Goal: Task Accomplishment & Management: Use online tool/utility

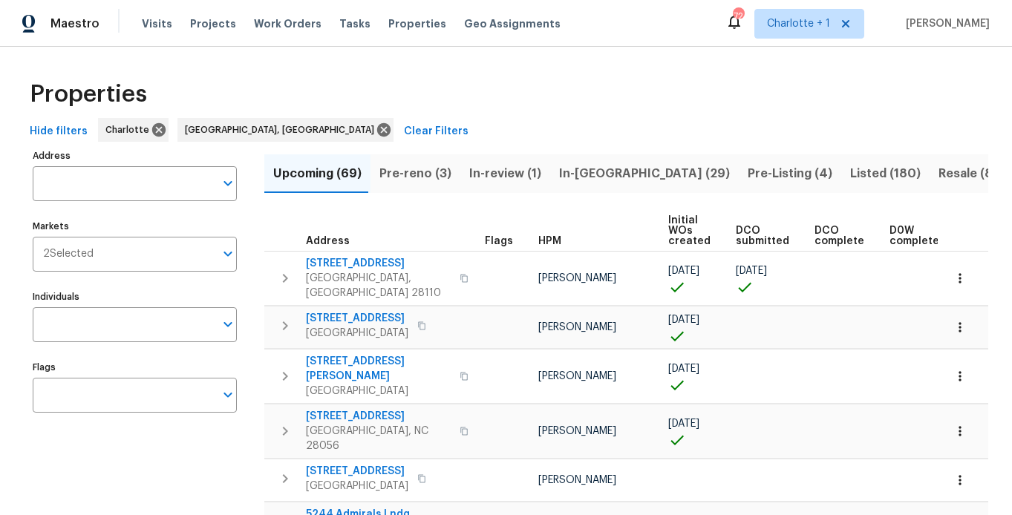
drag, startPoint x: 471, startPoint y: 72, endPoint x: 295, endPoint y: 72, distance: 176.0
click at [467, 71] on div "Properties" at bounding box center [506, 95] width 965 height 48
drag, startPoint x: 251, startPoint y: 128, endPoint x: 422, endPoint y: 105, distance: 172.4
click at [377, 128] on icon at bounding box center [383, 129] width 13 height 13
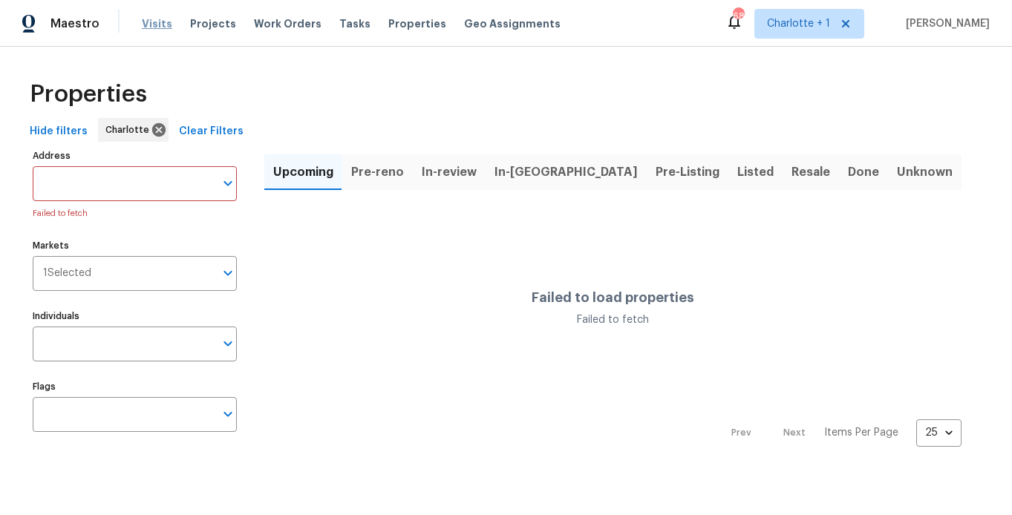
click at [154, 17] on span "Visits" at bounding box center [157, 23] width 30 height 15
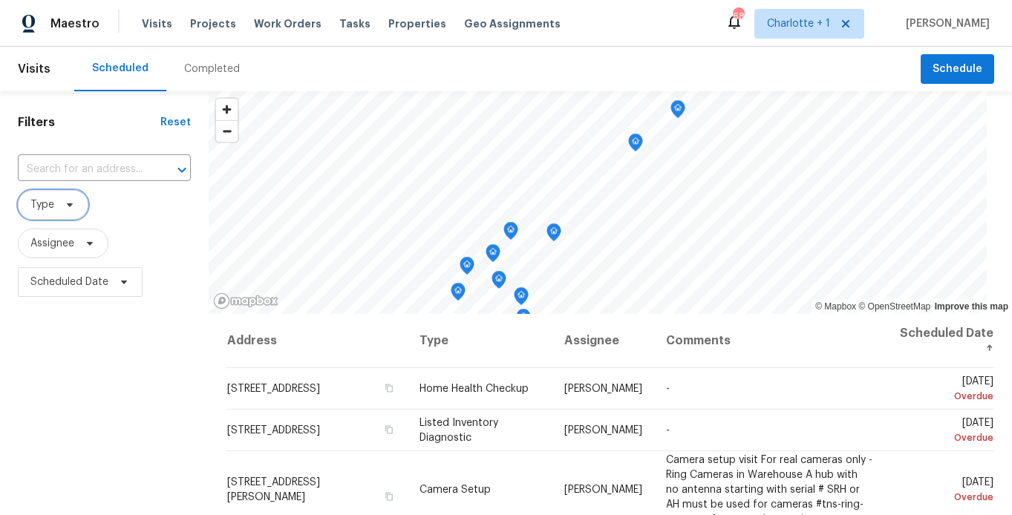
click at [62, 205] on span at bounding box center [67, 205] width 16 height 12
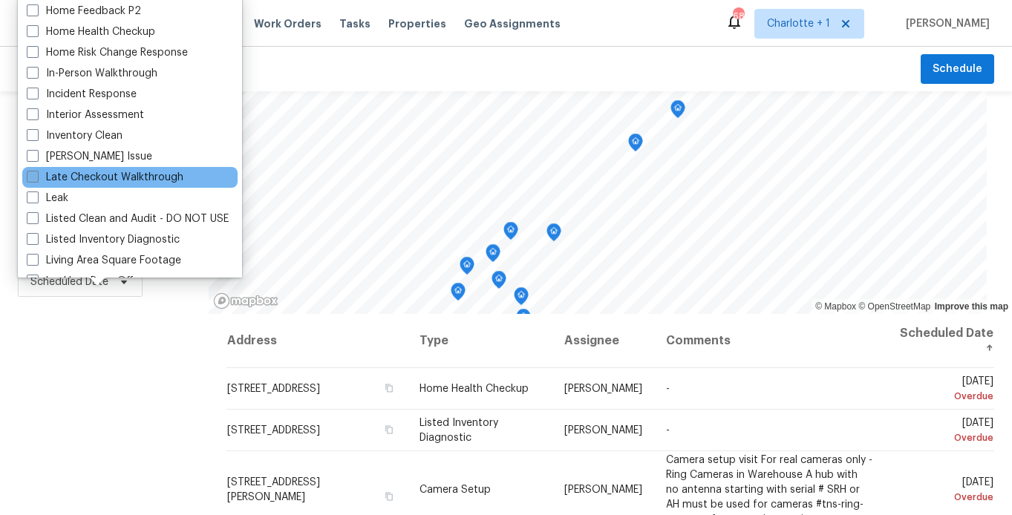
scroll to position [506, 0]
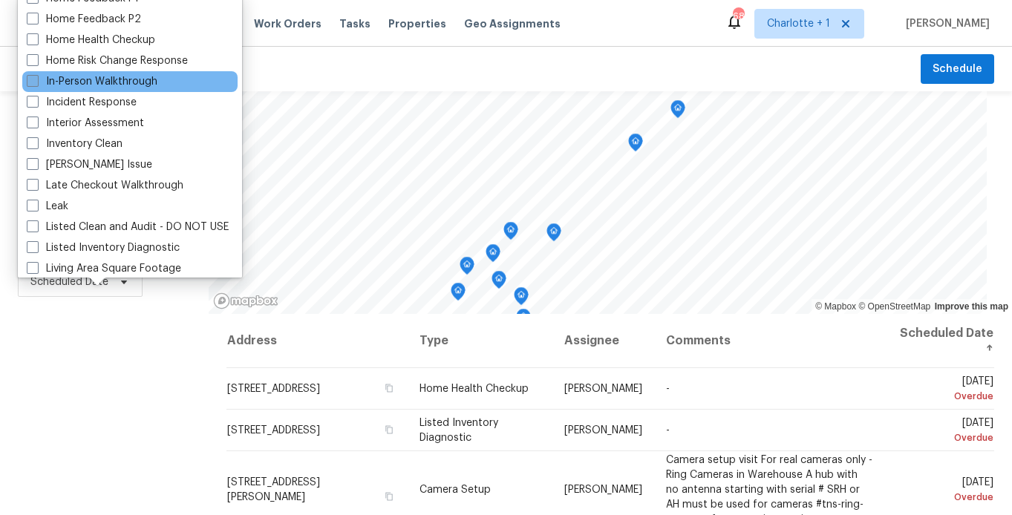
click at [136, 80] on label "In-Person Walkthrough" at bounding box center [92, 81] width 131 height 15
click at [36, 80] on input "In-Person Walkthrough" at bounding box center [32, 79] width 10 height 10
checkbox input "true"
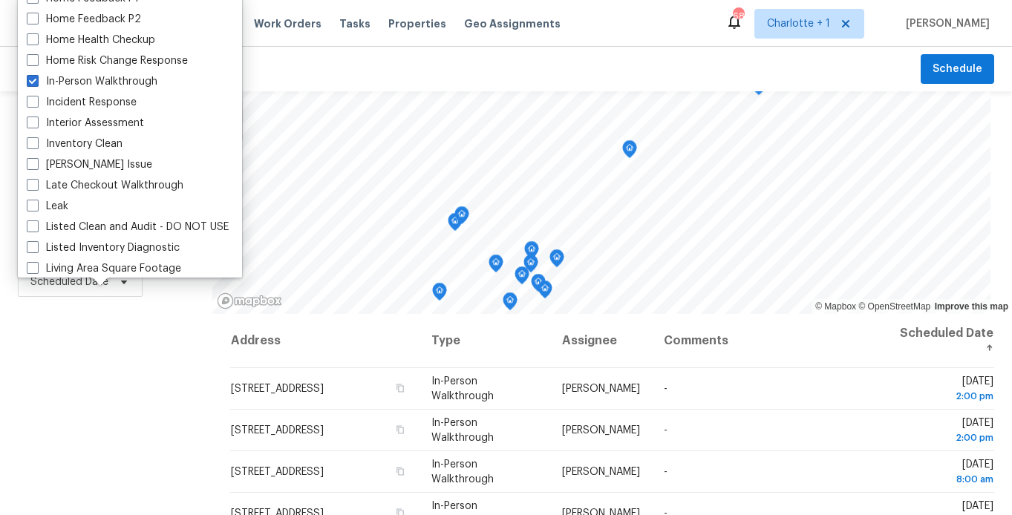
drag, startPoint x: 114, startPoint y: 394, endPoint x: 67, endPoint y: 312, distance: 94.8
click at [113, 394] on div "Filters Reset ​ In-Person Walkthrough Assignee Scheduled Date" at bounding box center [106, 408] width 212 height 635
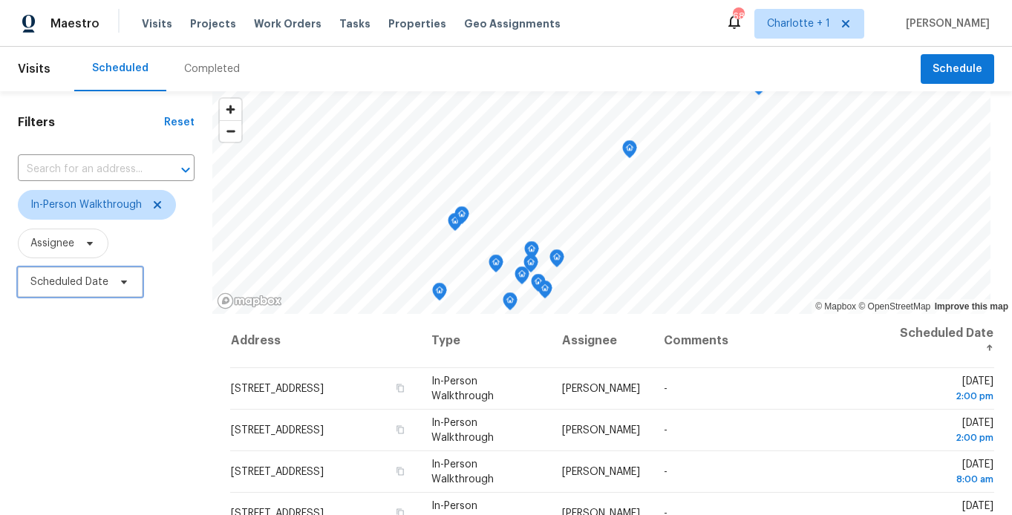
click at [65, 289] on span "Scheduled Date" at bounding box center [69, 282] width 78 height 15
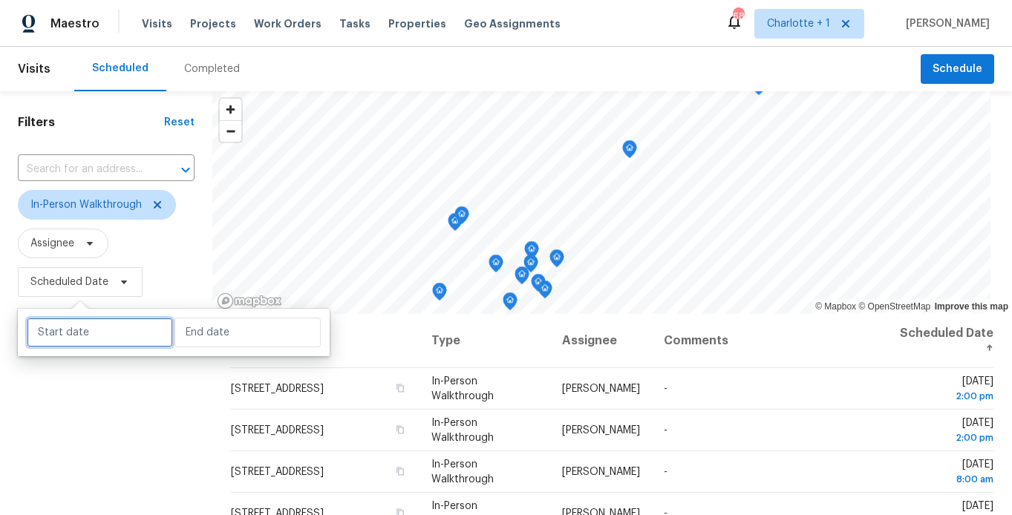
select select "9"
select select "2025"
select select "10"
select select "2025"
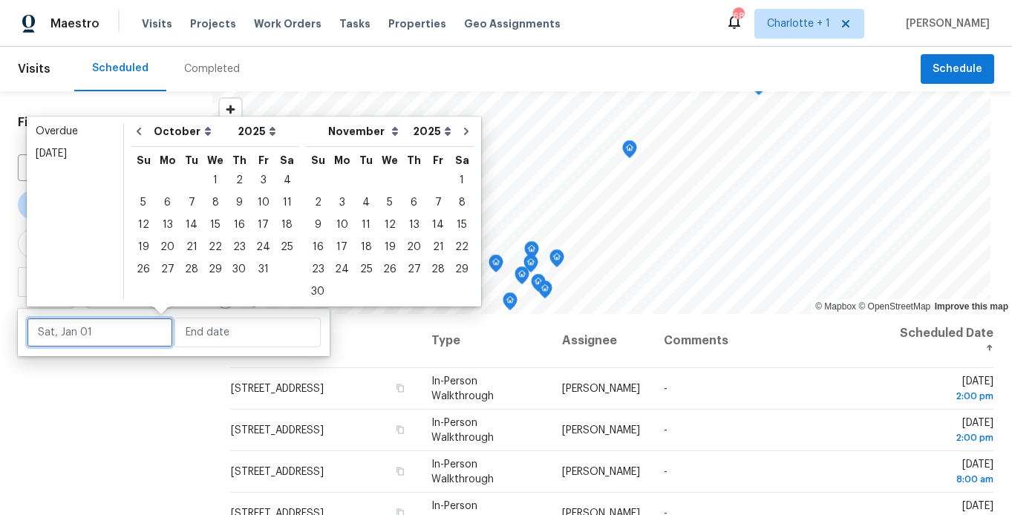
click at [89, 327] on input "text" at bounding box center [100, 333] width 146 height 30
click at [266, 173] on div "3" at bounding box center [263, 180] width 25 height 21
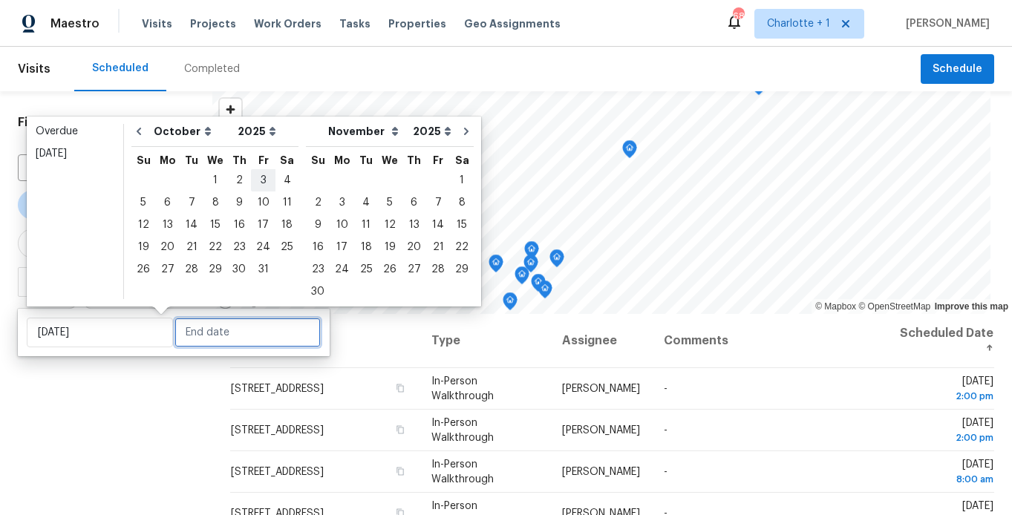
type input "Fri, Oct 03"
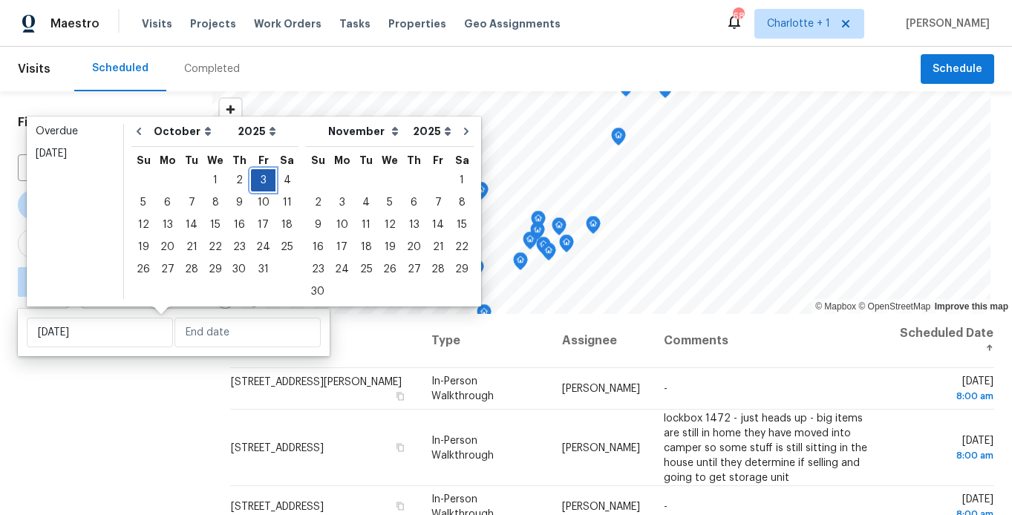
click at [265, 175] on div "3" at bounding box center [263, 180] width 25 height 21
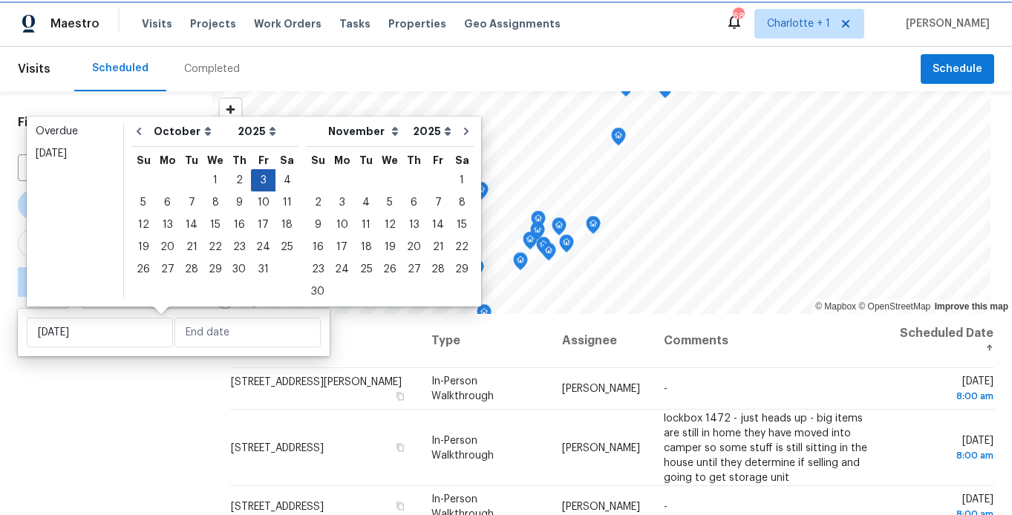
type input "Fri, Oct 03"
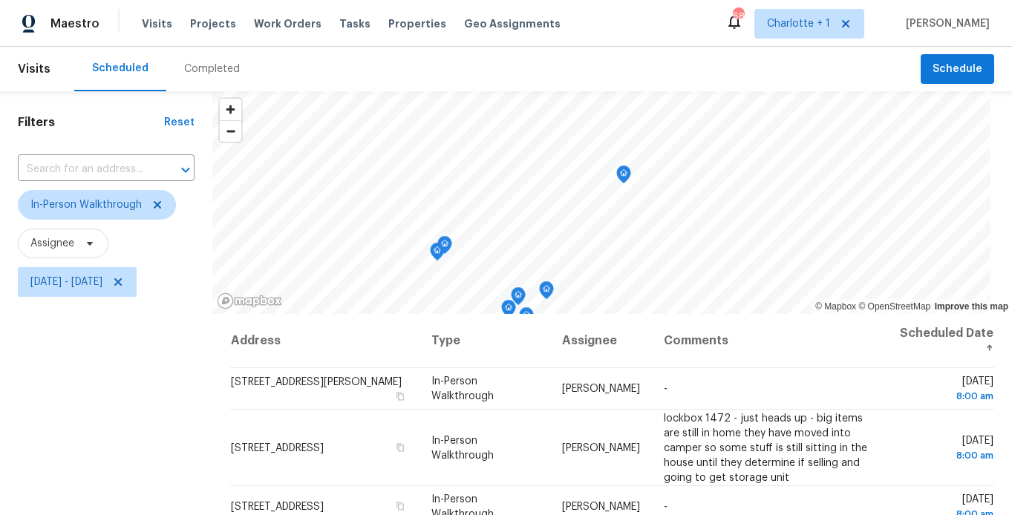
click at [94, 405] on div "Filters Reset ​ In-Person Walkthrough Assignee Fri, Oct 03 - Fri, Oct 03" at bounding box center [106, 408] width 212 height 635
click at [558, 136] on icon "Map marker" at bounding box center [560, 136] width 4 height 4
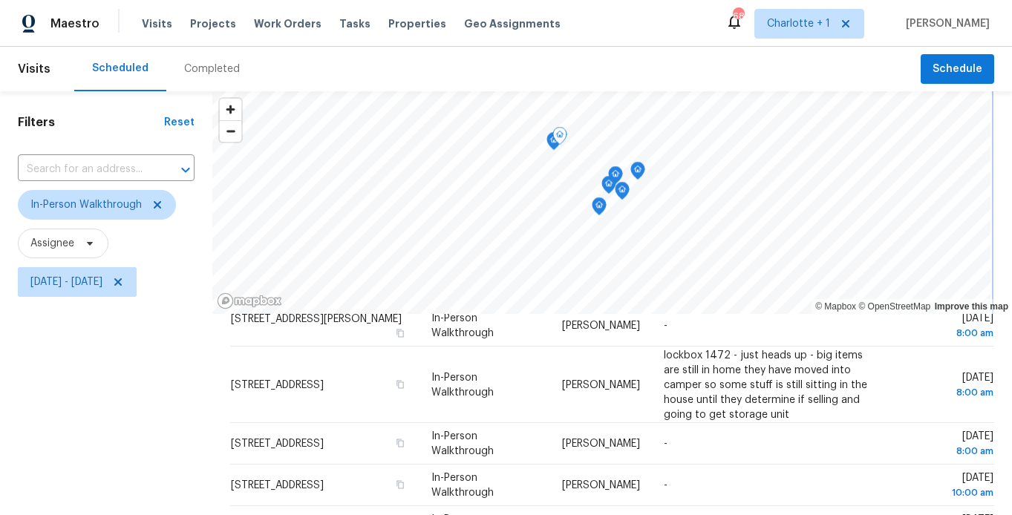
click at [552, 143] on icon "Map marker" at bounding box center [559, 136] width 15 height 19
click at [547, 142] on icon "Map marker" at bounding box center [553, 141] width 13 height 17
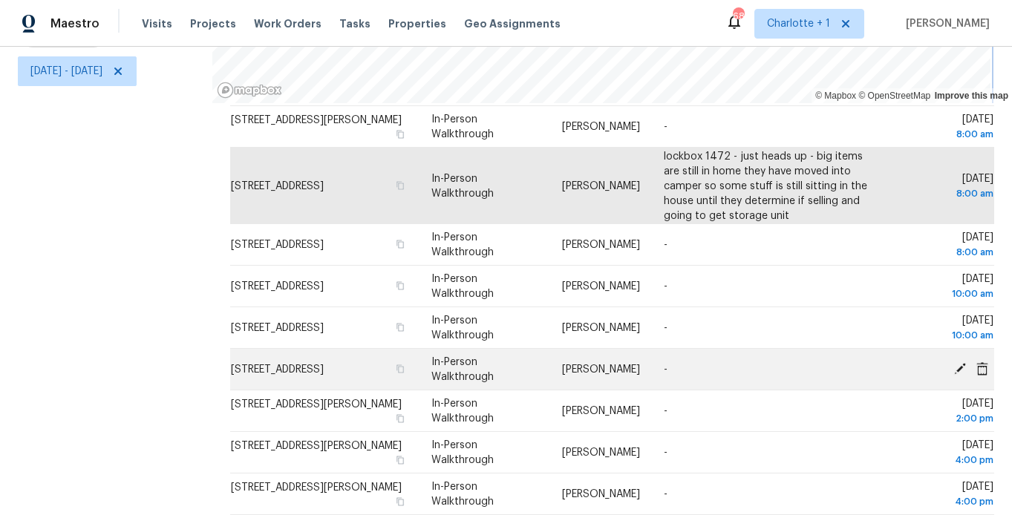
scroll to position [63, 0]
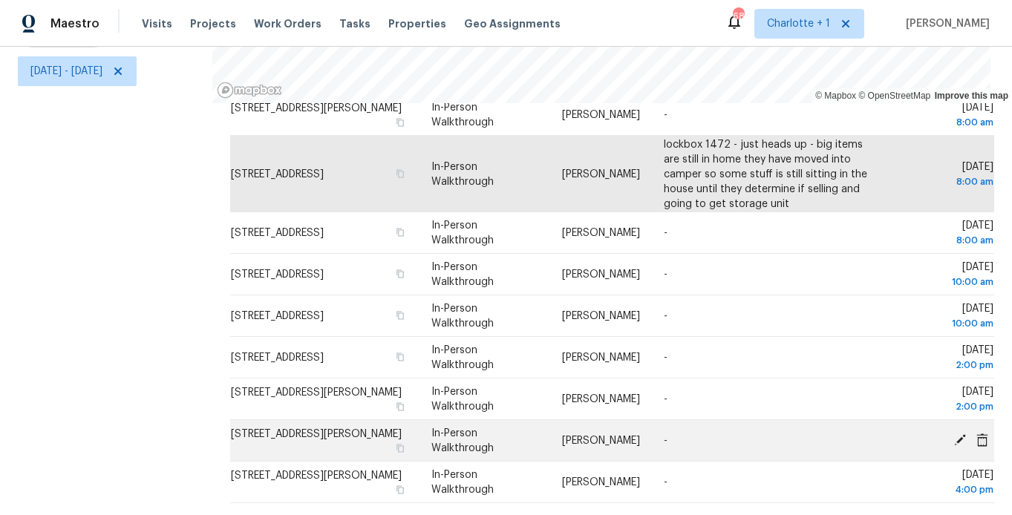
click at [949, 433] on span at bounding box center [960, 439] width 22 height 13
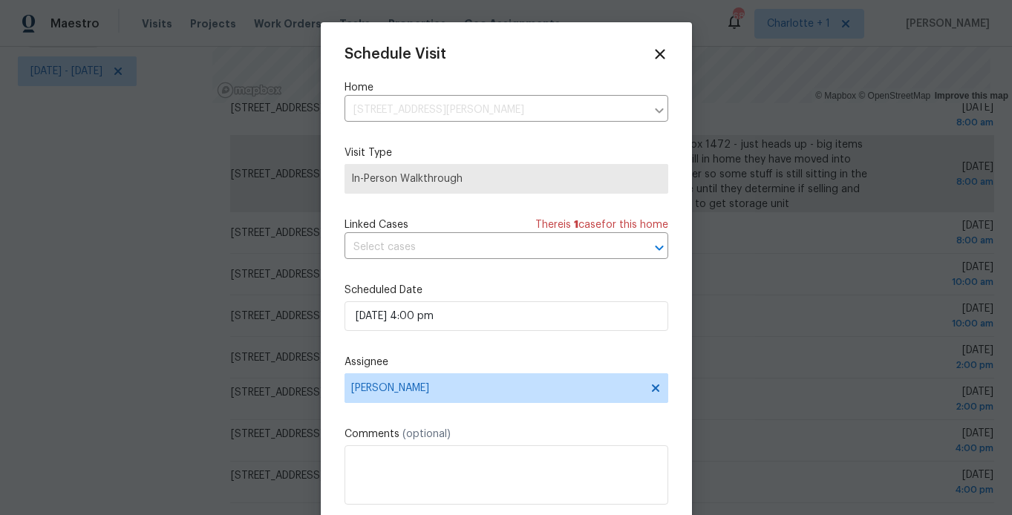
click at [437, 358] on label "Assignee" at bounding box center [507, 362] width 324 height 15
click at [454, 390] on span "[PERSON_NAME]" at bounding box center [496, 388] width 291 height 12
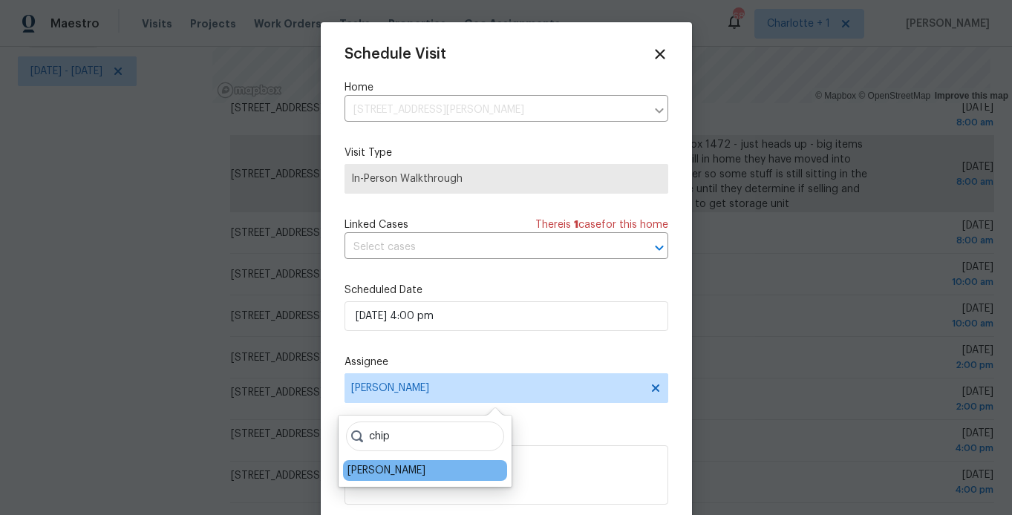
type input "chip"
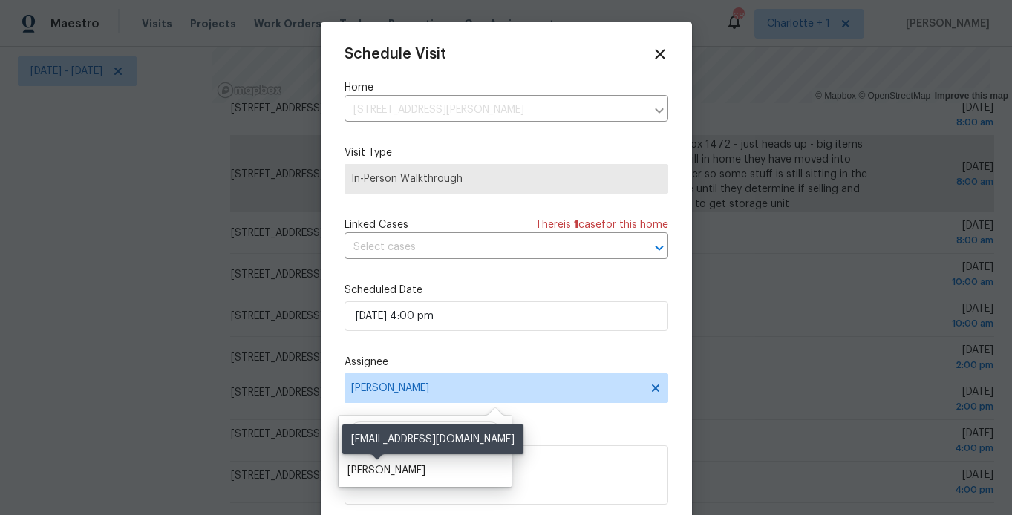
click at [385, 466] on div "Chip Hunter" at bounding box center [387, 470] width 78 height 15
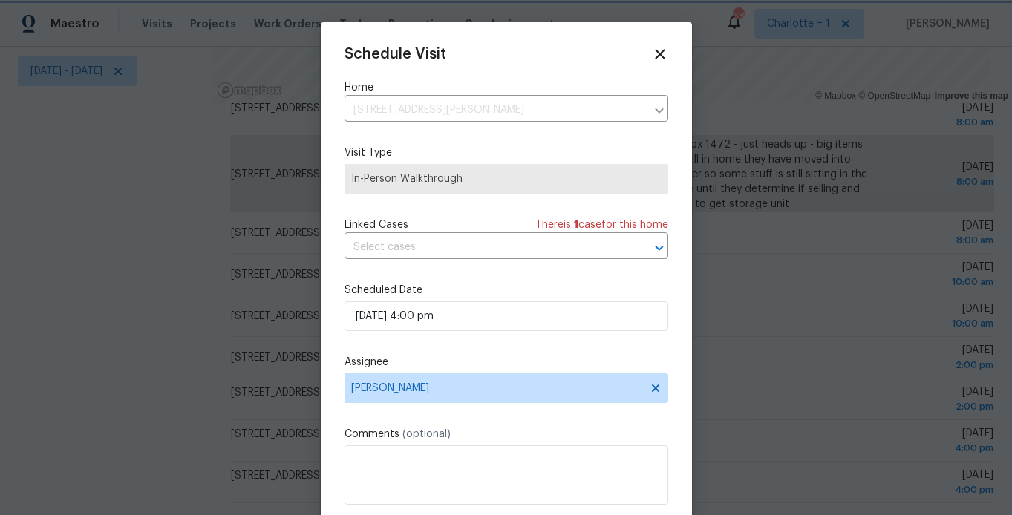
scroll to position [27, 0]
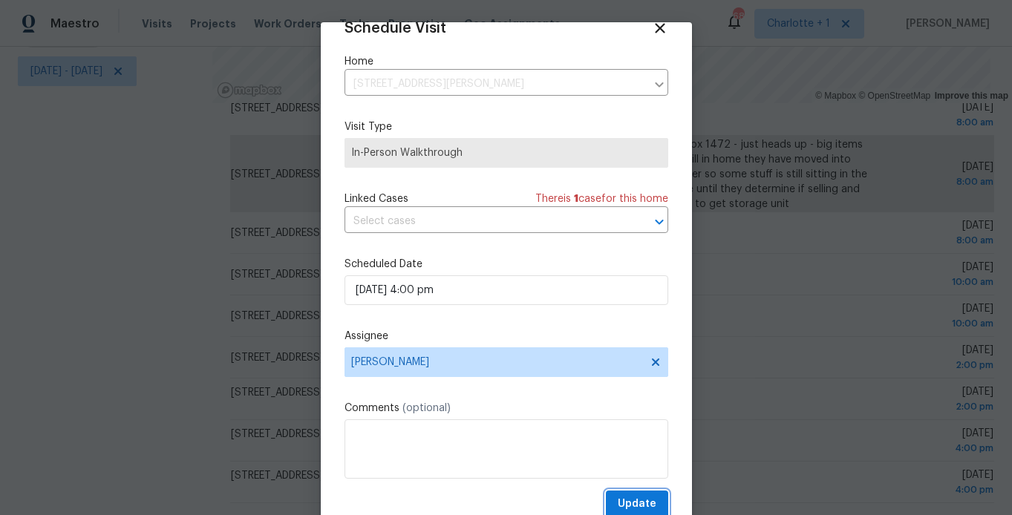
click at [617, 491] on button "Update" at bounding box center [637, 504] width 62 height 27
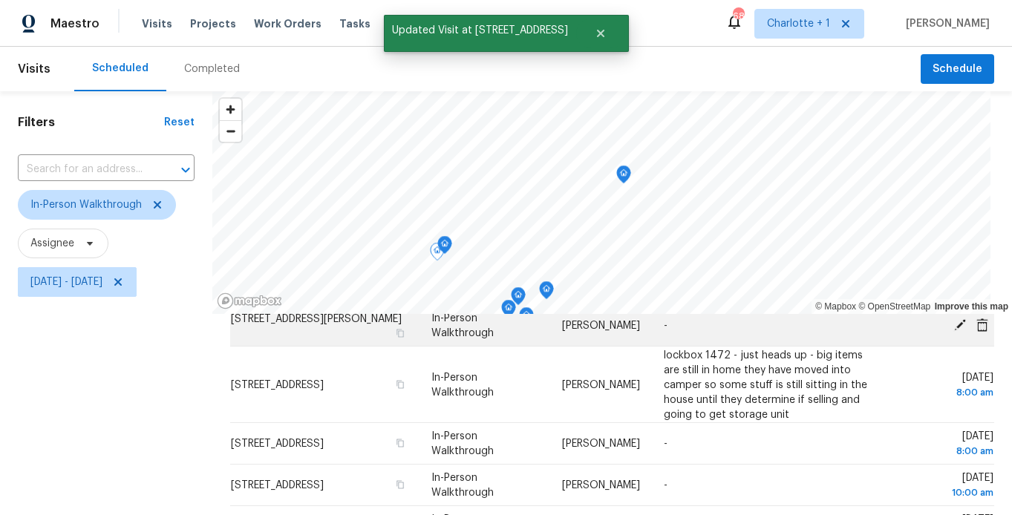
scroll to position [63, 0]
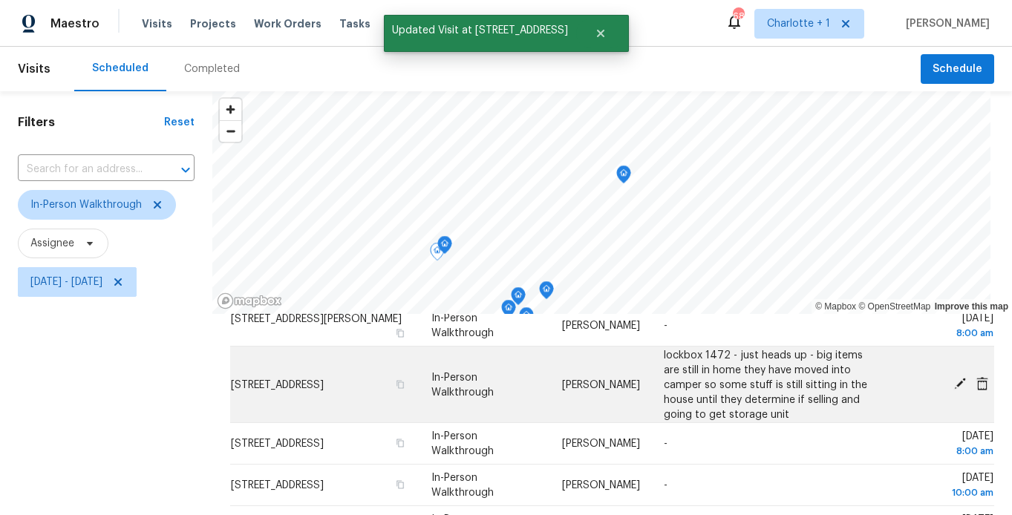
click at [949, 383] on span at bounding box center [960, 383] width 22 height 13
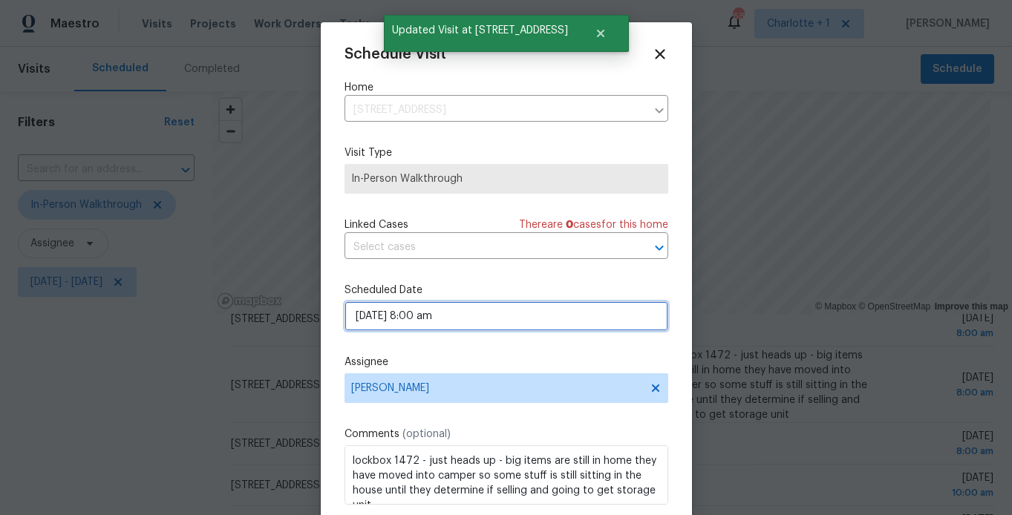
click at [536, 310] on input "10/03/2025 8:00 am" at bounding box center [507, 316] width 324 height 30
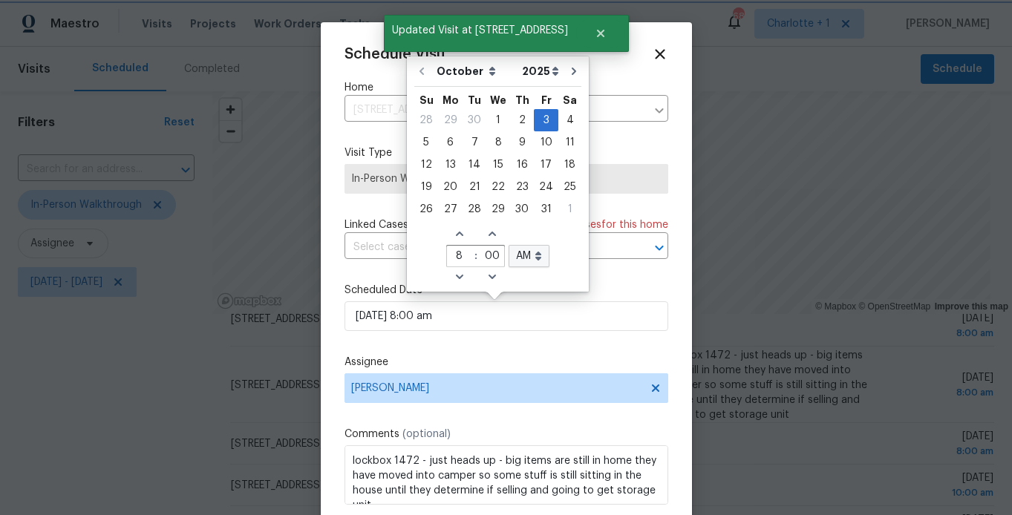
click at [517, 372] on div "Assignee Brian Fudge" at bounding box center [507, 379] width 324 height 48
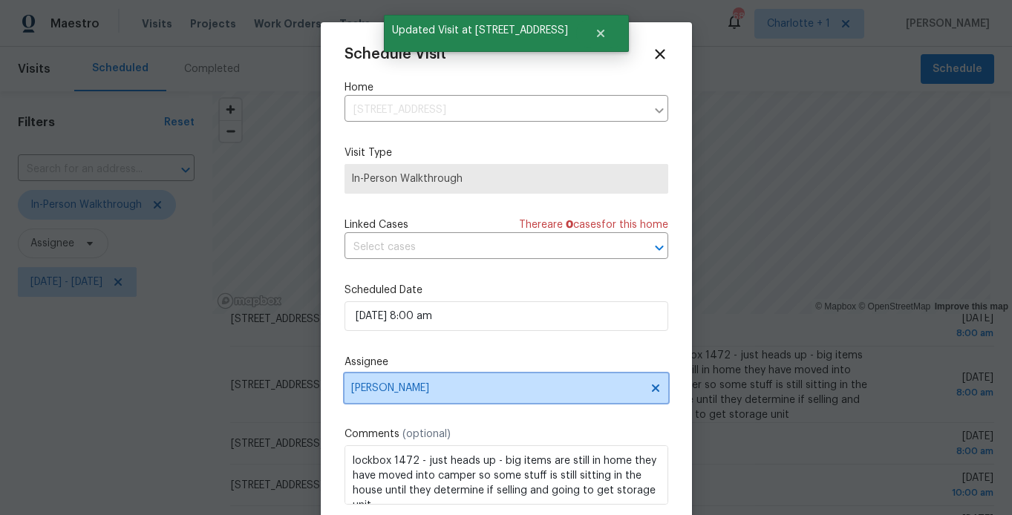
click at [512, 382] on span "[PERSON_NAME]" at bounding box center [507, 389] width 324 height 30
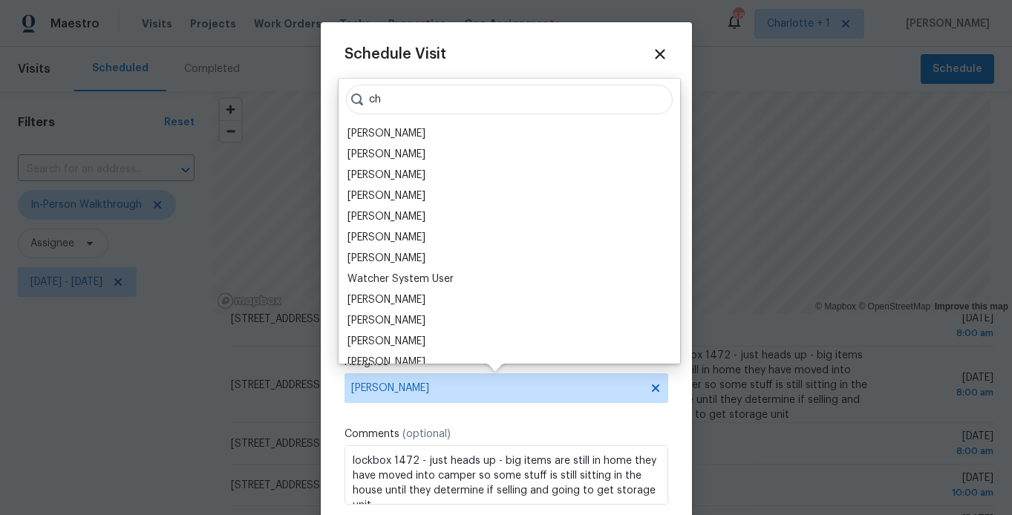
type input "c"
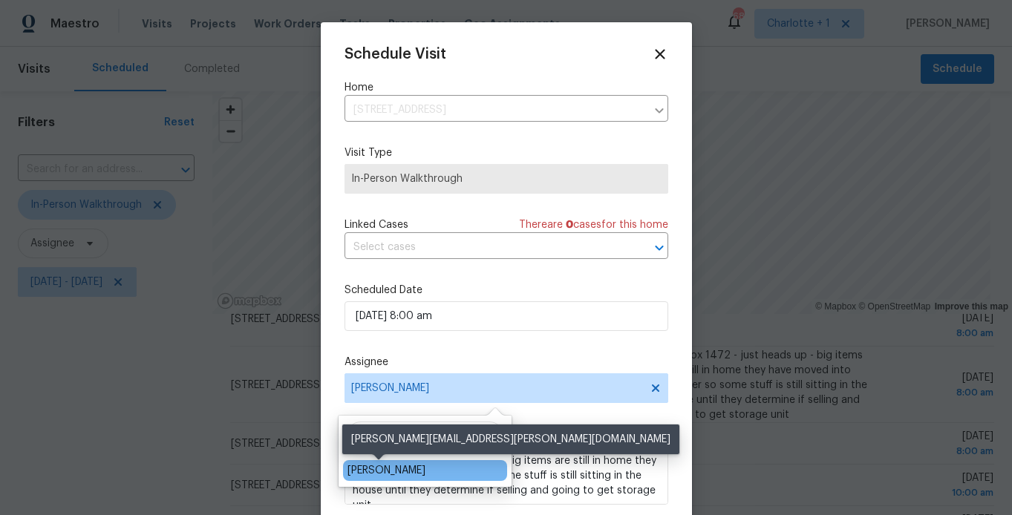
type input "dan b"
click at [404, 474] on div "[PERSON_NAME]" at bounding box center [387, 470] width 78 height 15
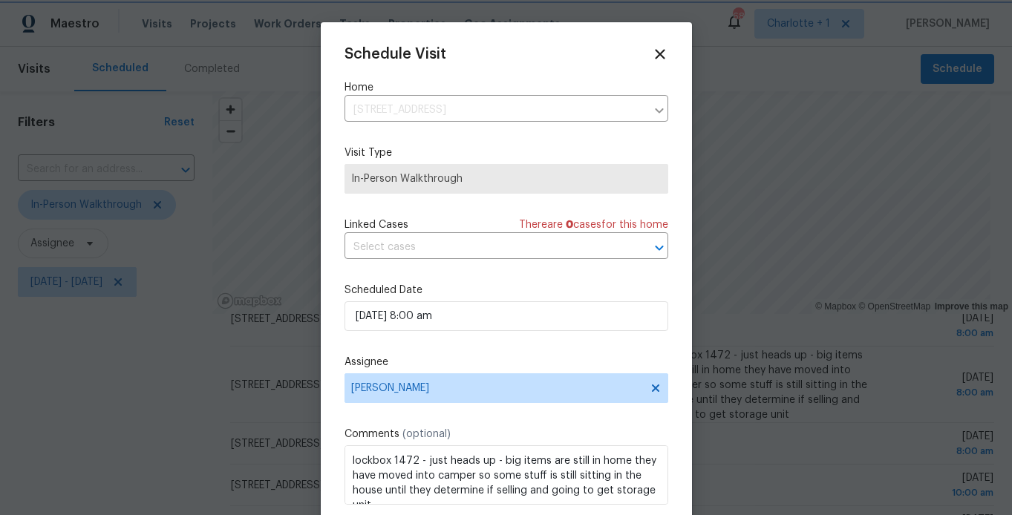
scroll to position [27, 0]
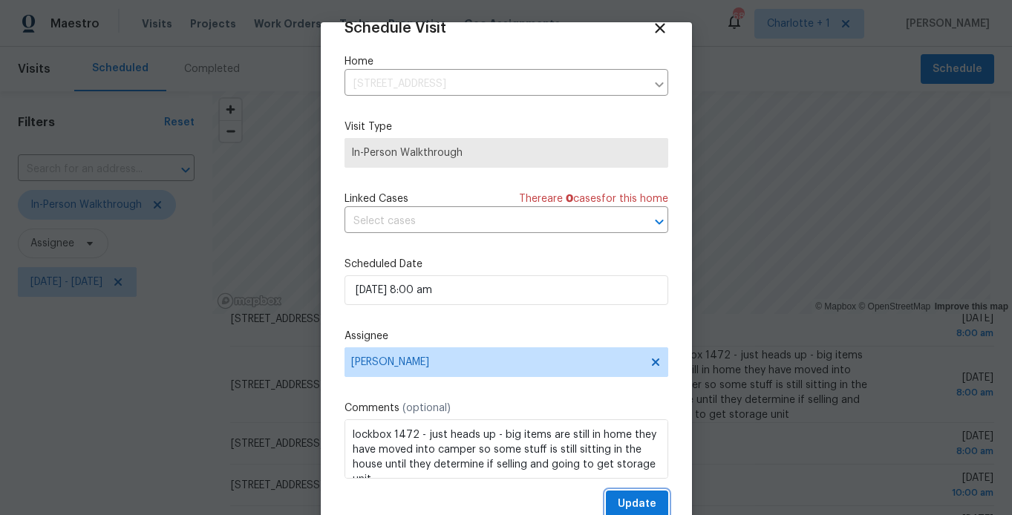
click at [624, 508] on span "Update" at bounding box center [637, 504] width 39 height 19
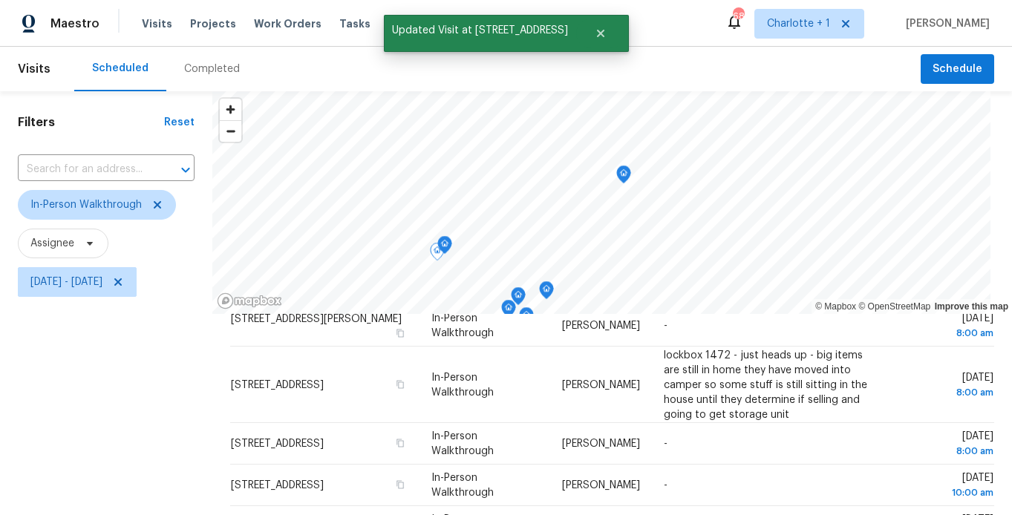
click at [108, 342] on div "Filters Reset ​ In-Person Walkthrough Assignee Fri, Oct 03 - Fri, Oct 03" at bounding box center [106, 408] width 212 height 635
click at [438, 242] on icon "Map marker" at bounding box center [444, 245] width 13 height 17
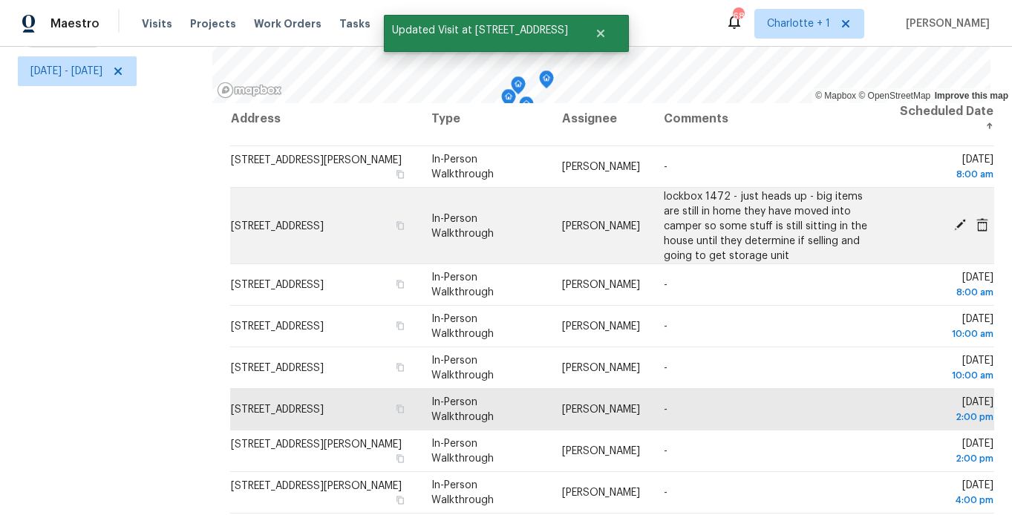
scroll to position [0, 0]
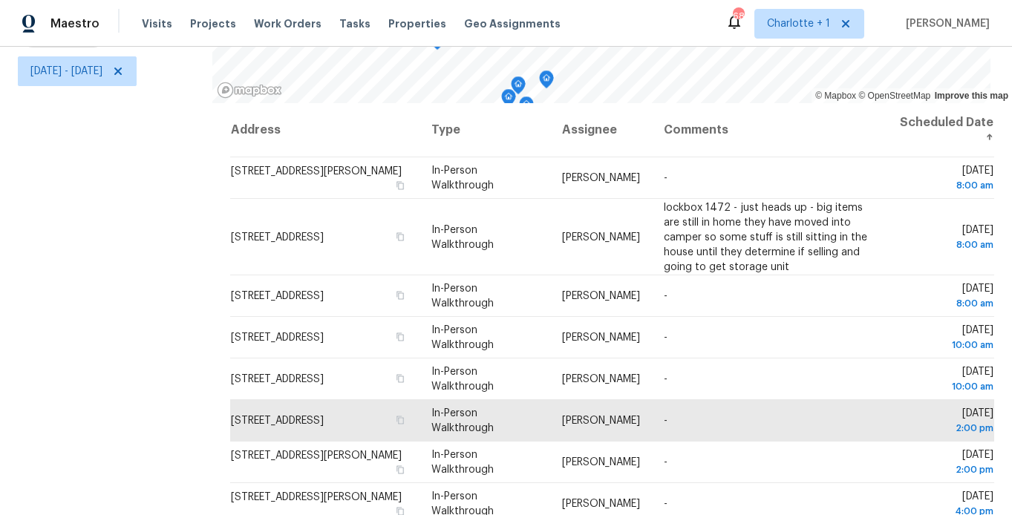
drag, startPoint x: 148, startPoint y: 283, endPoint x: 220, endPoint y: 298, distance: 73.5
click at [147, 283] on div "Filters Reset ​ In-Person Walkthrough Assignee Fri, Oct 03 - Fri, Oct 03" at bounding box center [106, 197] width 212 height 635
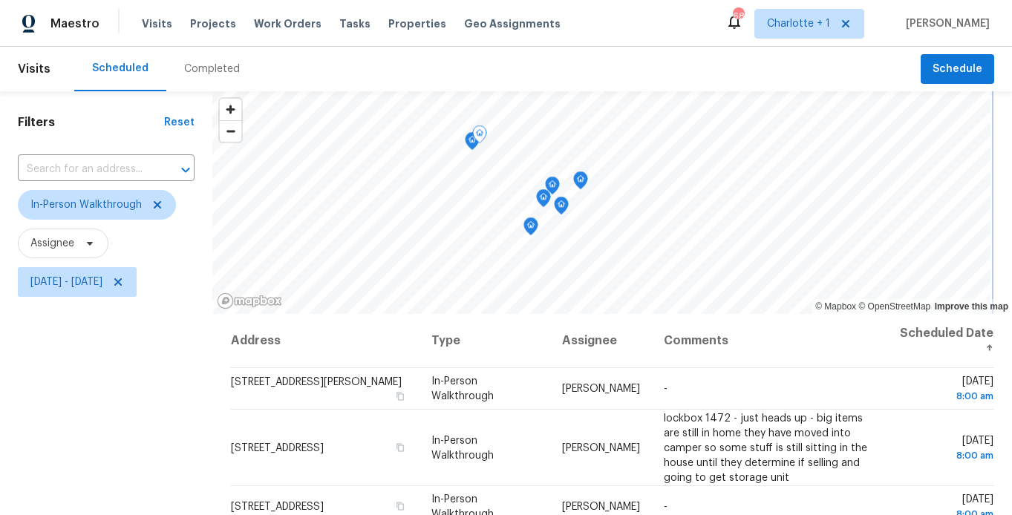
click at [524, 226] on icon "Map marker" at bounding box center [530, 226] width 13 height 17
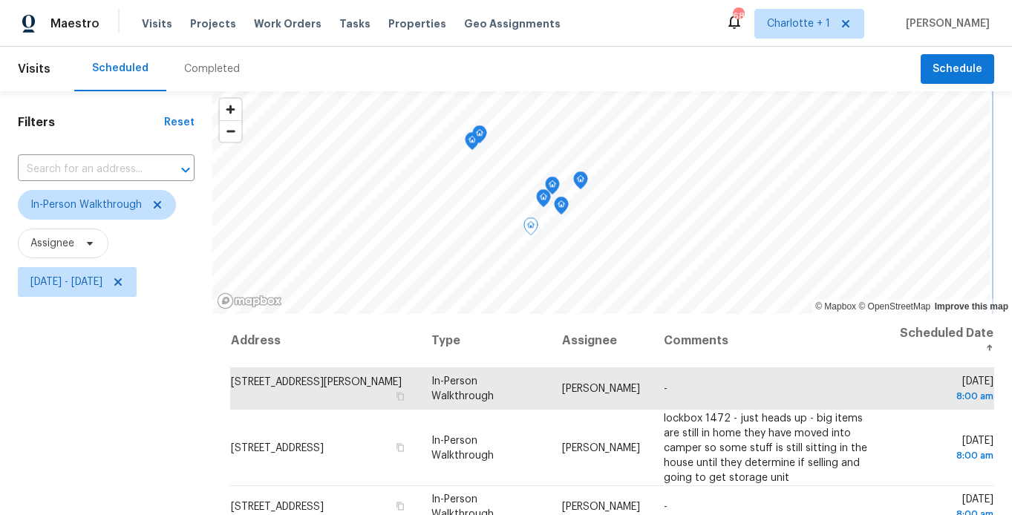
click at [561, 206] on icon "Map marker" at bounding box center [561, 206] width 1 height 2
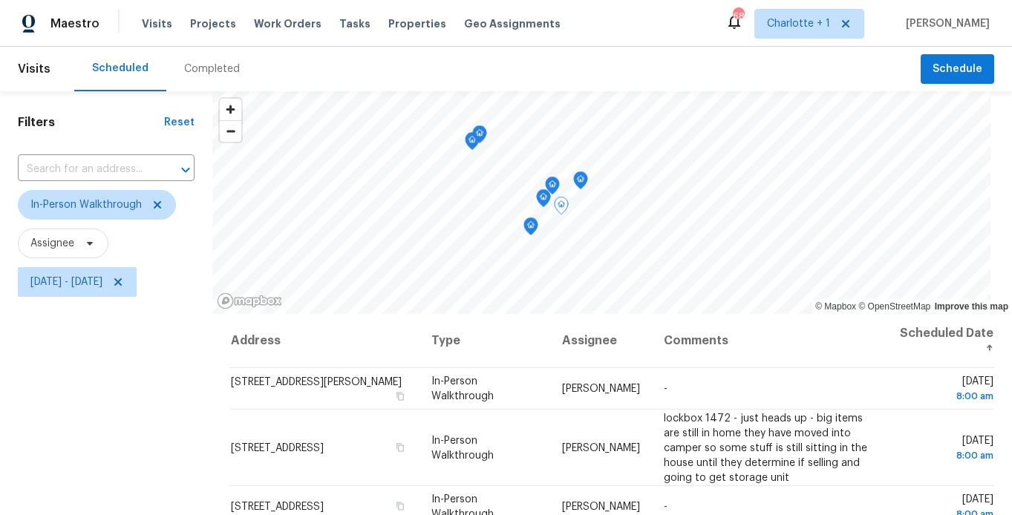
click at [135, 376] on div "Filters Reset ​ In-Person Walkthrough Assignee Fri, Oct 03 - Fri, Oct 03" at bounding box center [106, 408] width 212 height 635
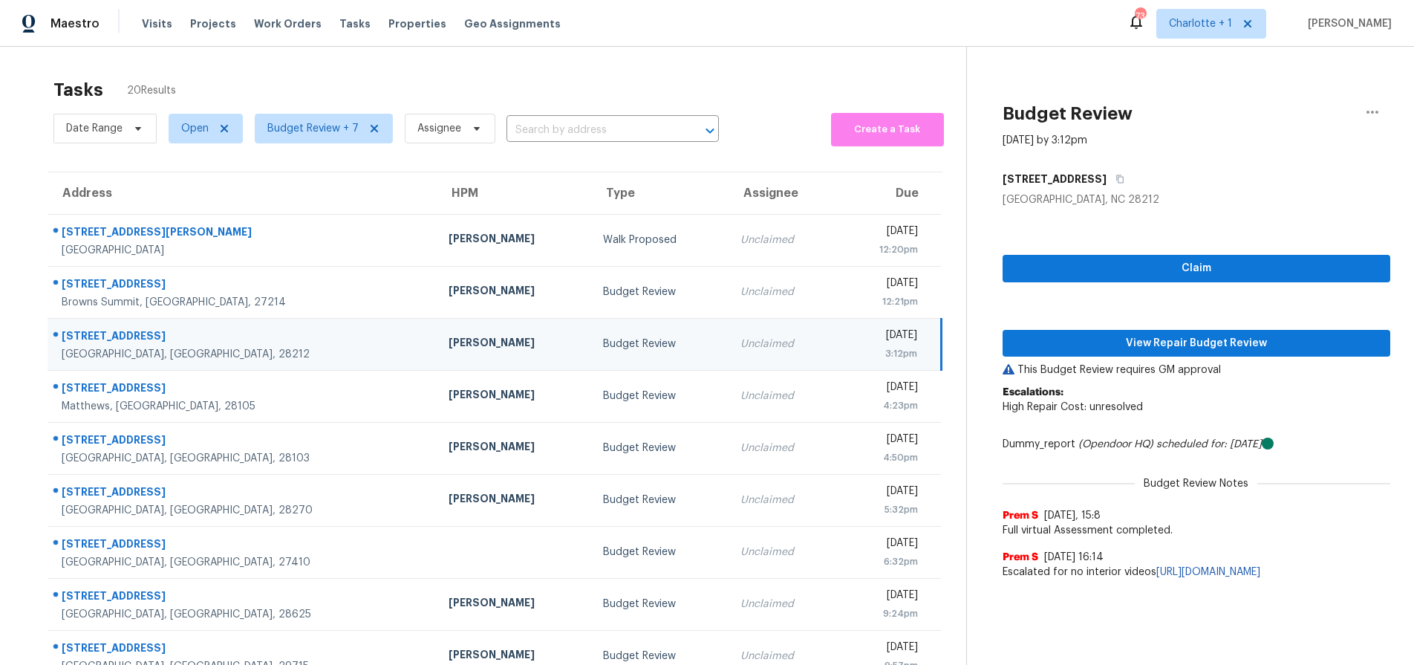
scroll to position [1, 0]
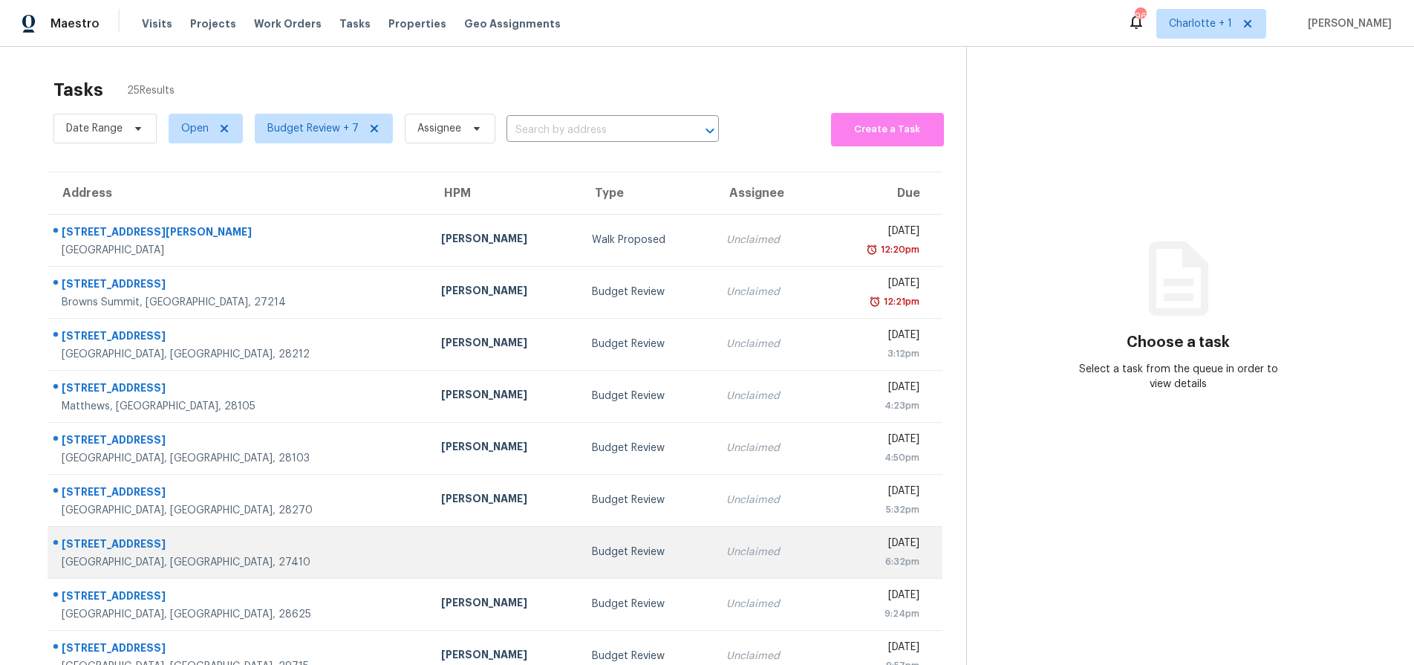
scroll to position [120, 0]
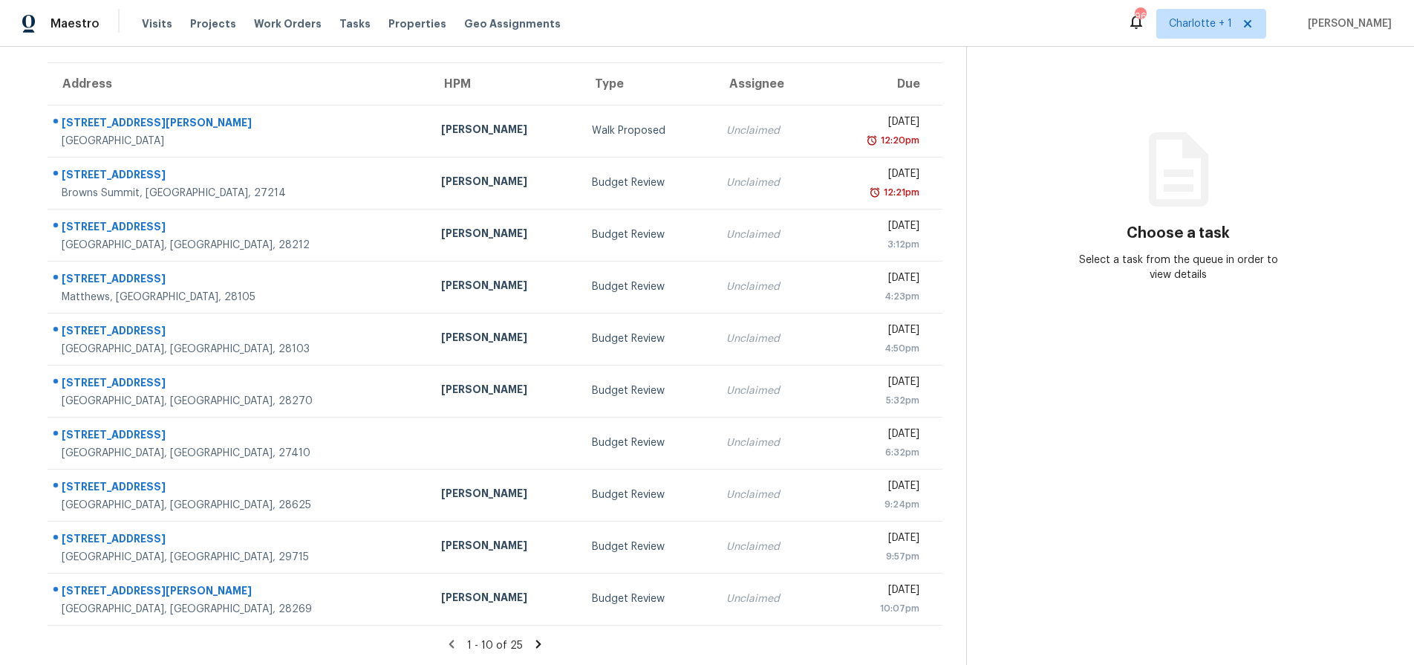
click at [540, 637] on div "1 - 10 of 25" at bounding box center [495, 645] width 942 height 16
click at [536, 639] on icon at bounding box center [538, 643] width 5 height 8
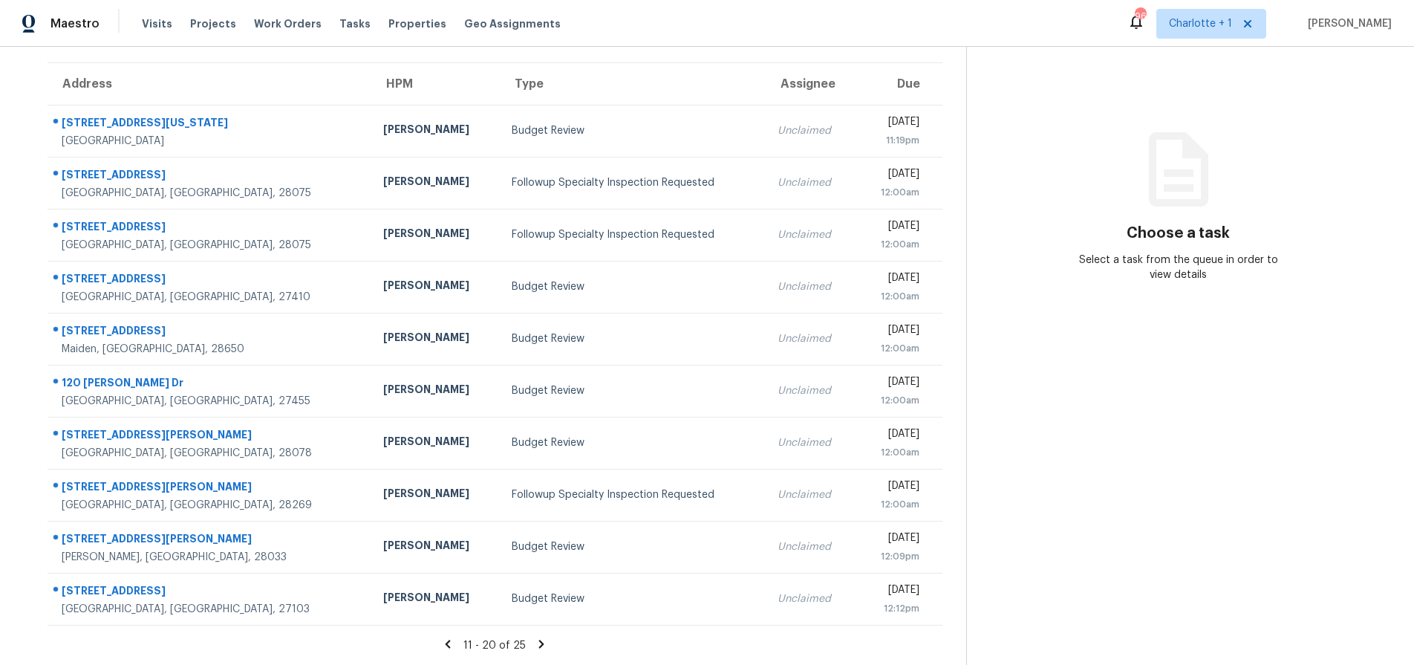
click at [442, 637] on icon at bounding box center [447, 643] width 13 height 13
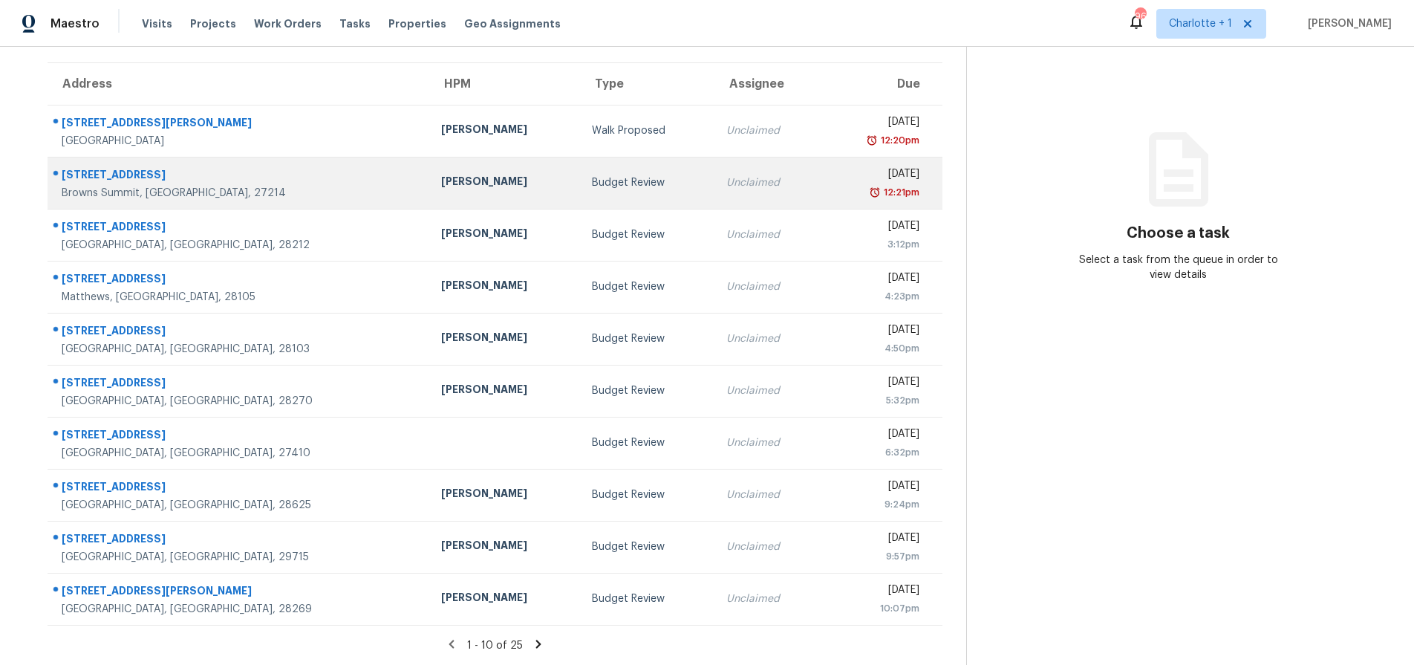
click at [462, 168] on td "[PERSON_NAME]" at bounding box center [504, 183] width 151 height 52
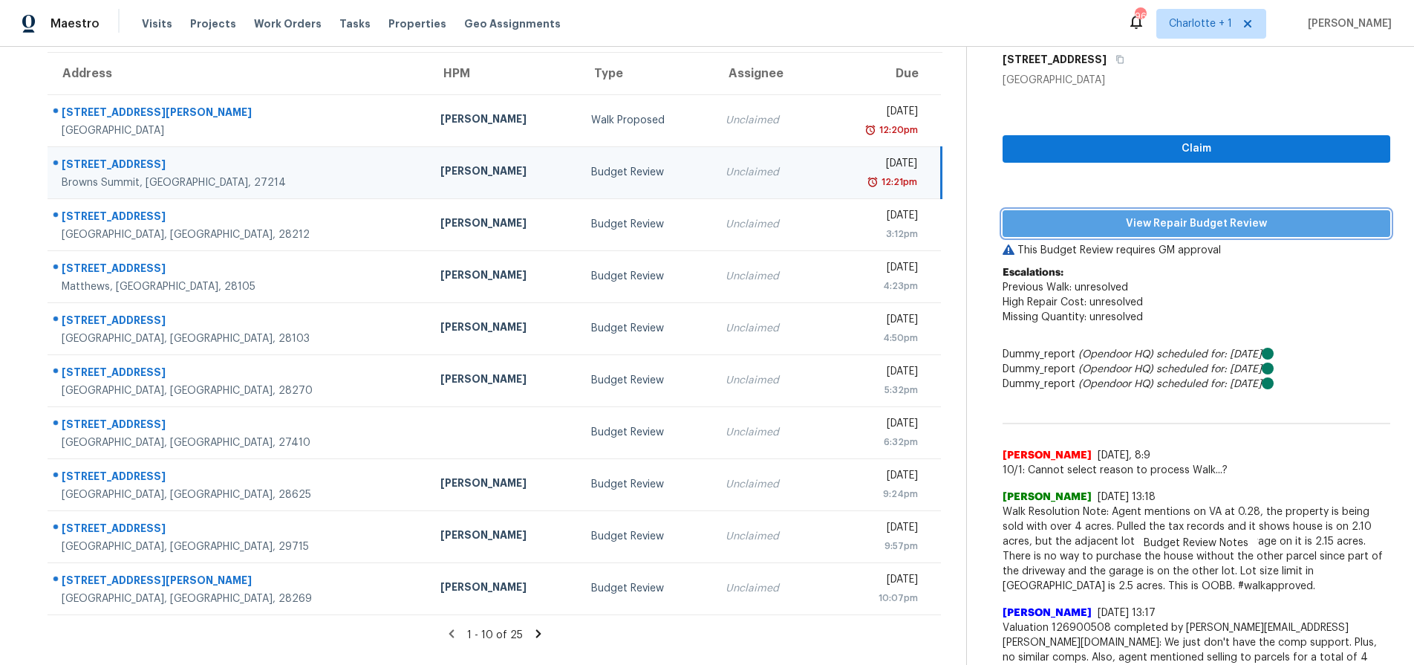
click at [1095, 218] on span "View Repair Budget Review" at bounding box center [1196, 224] width 364 height 19
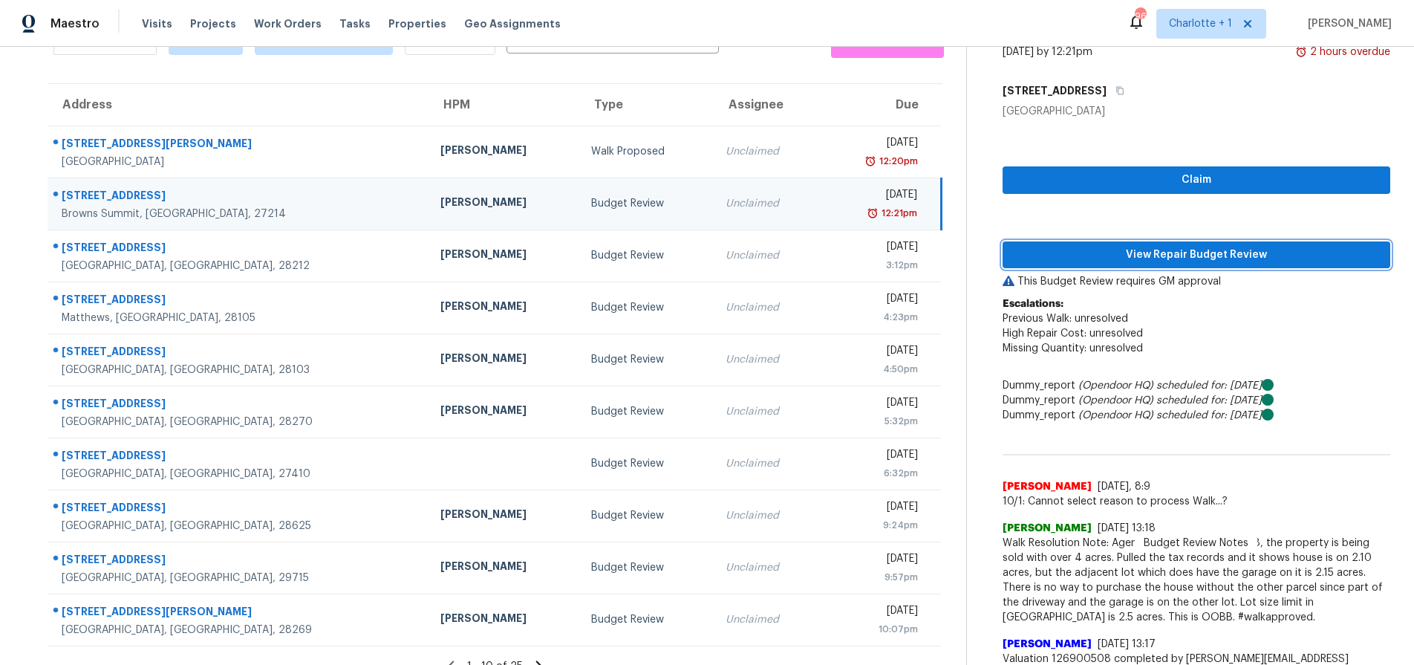
scroll to position [0, 0]
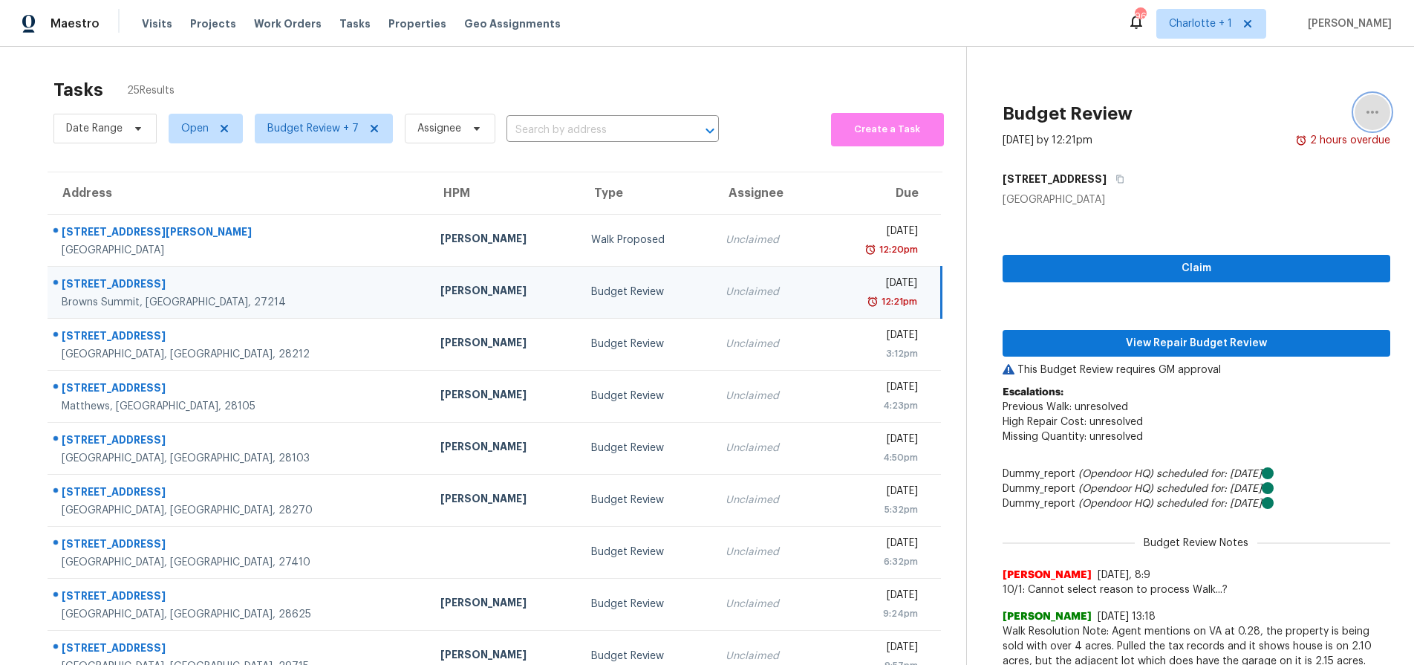
click at [1365, 109] on icon "button" at bounding box center [1372, 112] width 18 height 18
click at [1241, 120] on div "Cancel this task" at bounding box center [1277, 115] width 116 height 15
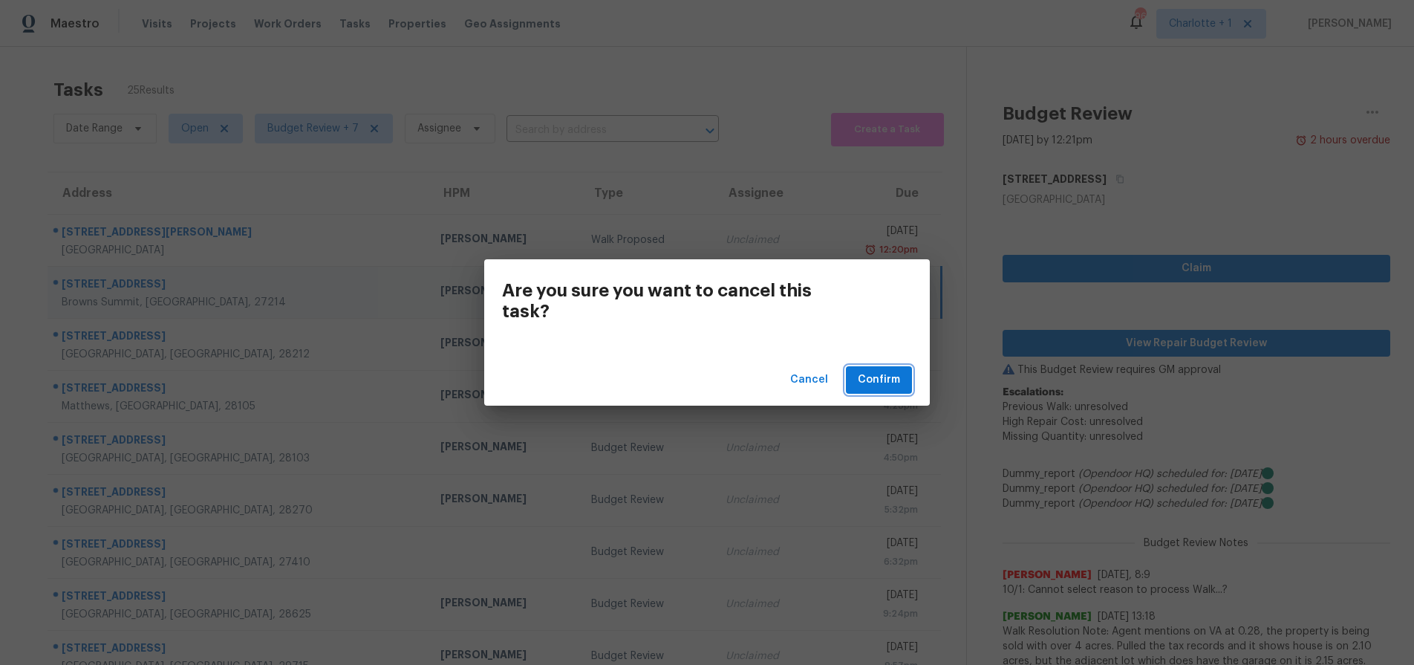
click at [882, 369] on button "Confirm" at bounding box center [879, 379] width 66 height 27
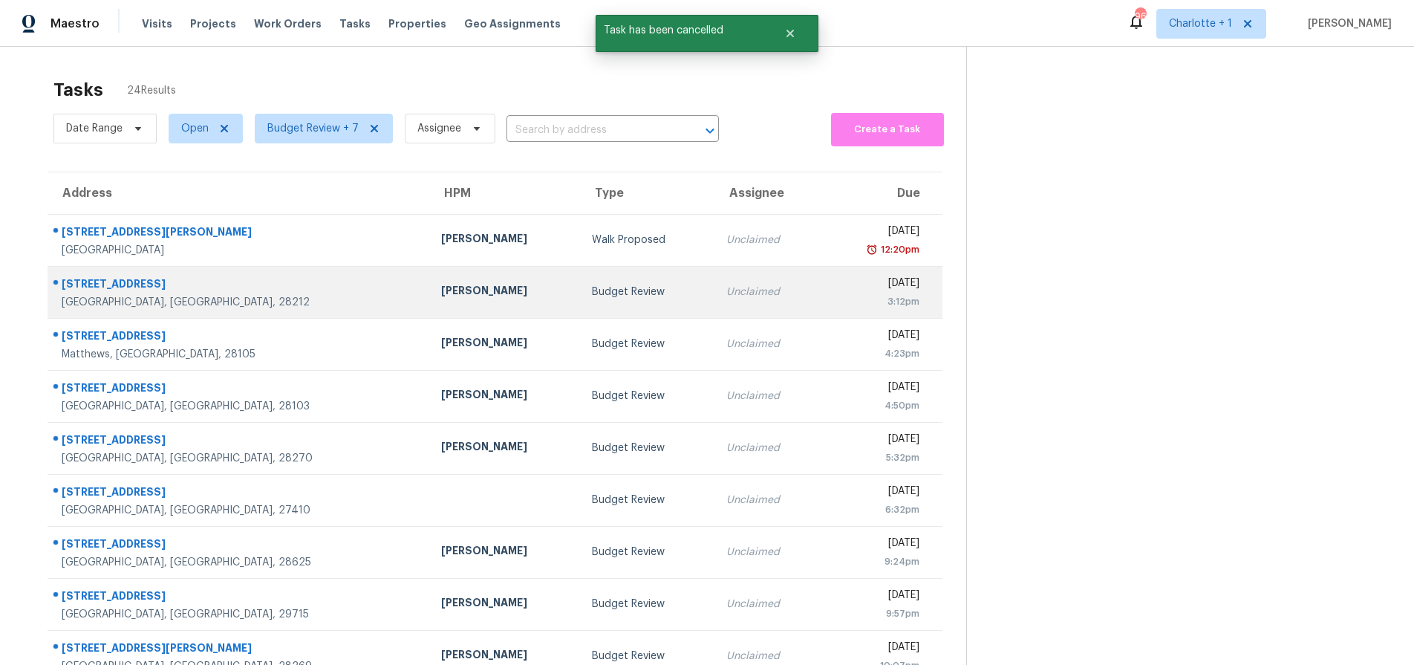
click at [203, 300] on div "Charlotte, NC, 28212" at bounding box center [240, 302] width 356 height 15
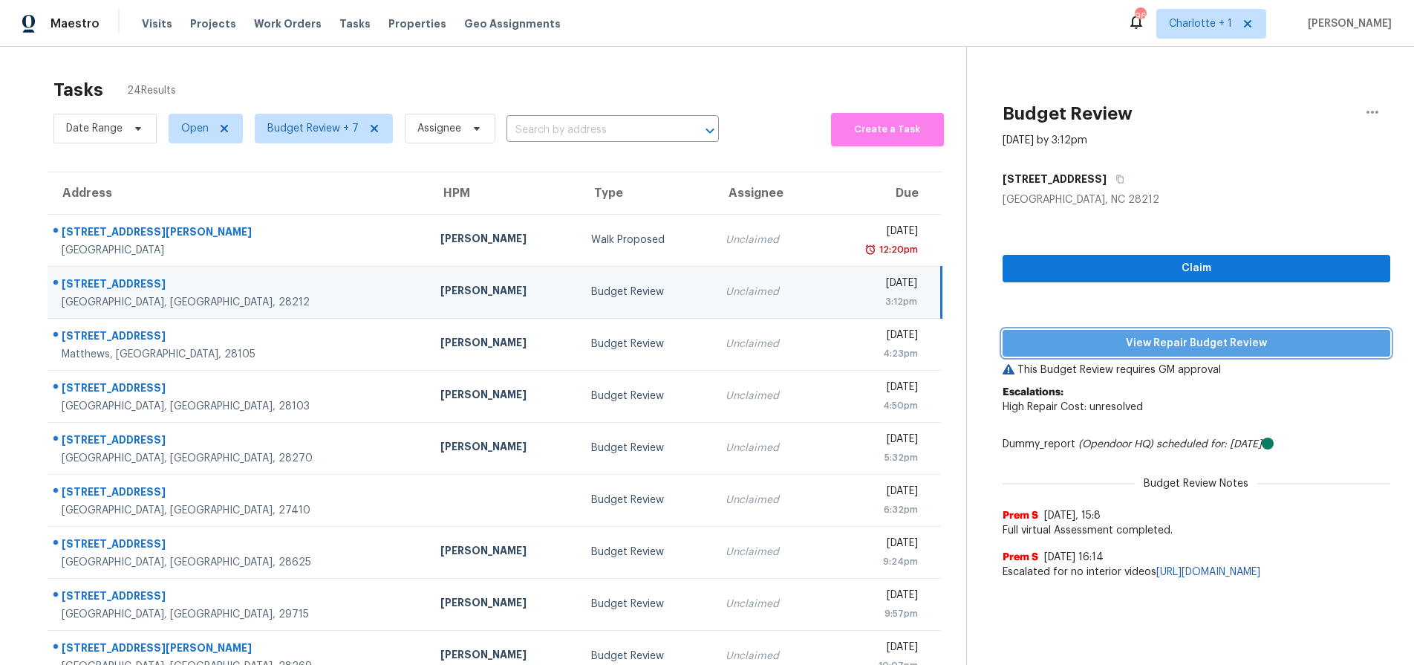
click at [1018, 332] on button "View Repair Budget Review" at bounding box center [1196, 343] width 388 height 27
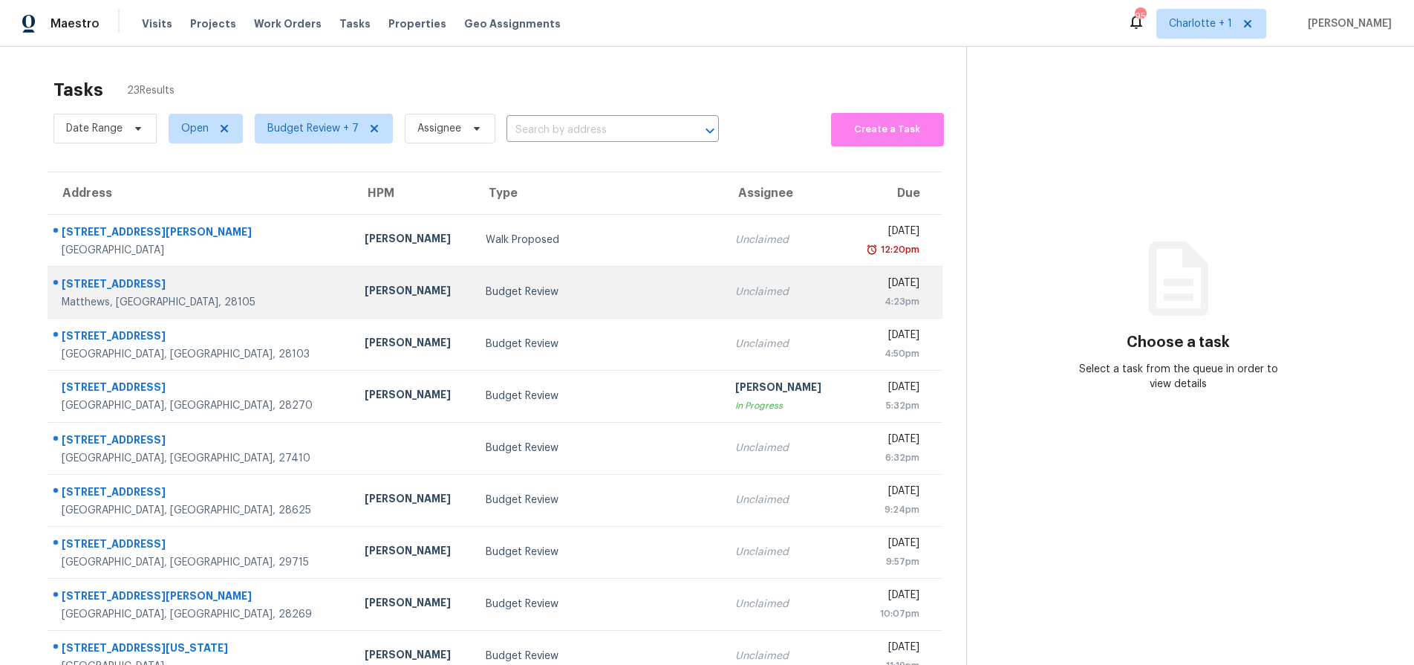
click at [486, 287] on div "Budget Review" at bounding box center [599, 291] width 226 height 15
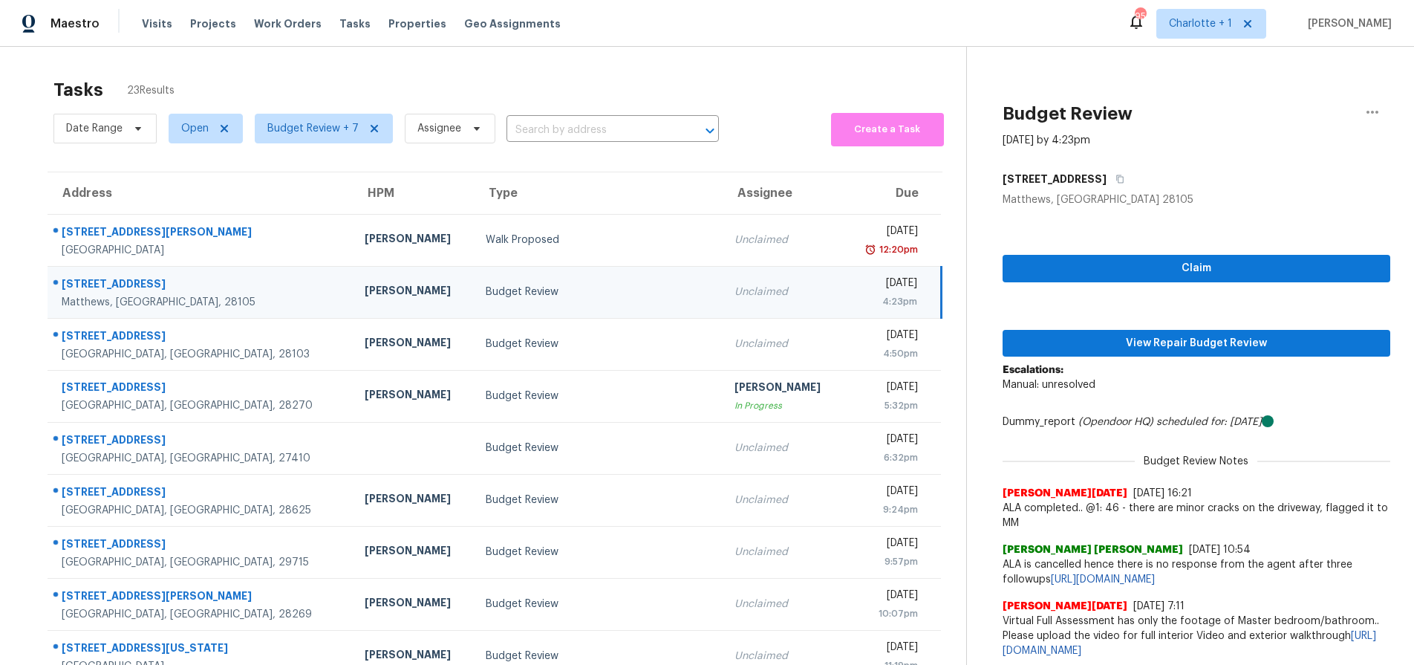
click at [365, 283] on div "[PERSON_NAME]" at bounding box center [413, 292] width 97 height 19
click at [649, 292] on div "Budget Review" at bounding box center [599, 291] width 226 height 15
click at [1135, 346] on span "View Repair Budget Review" at bounding box center [1196, 343] width 364 height 19
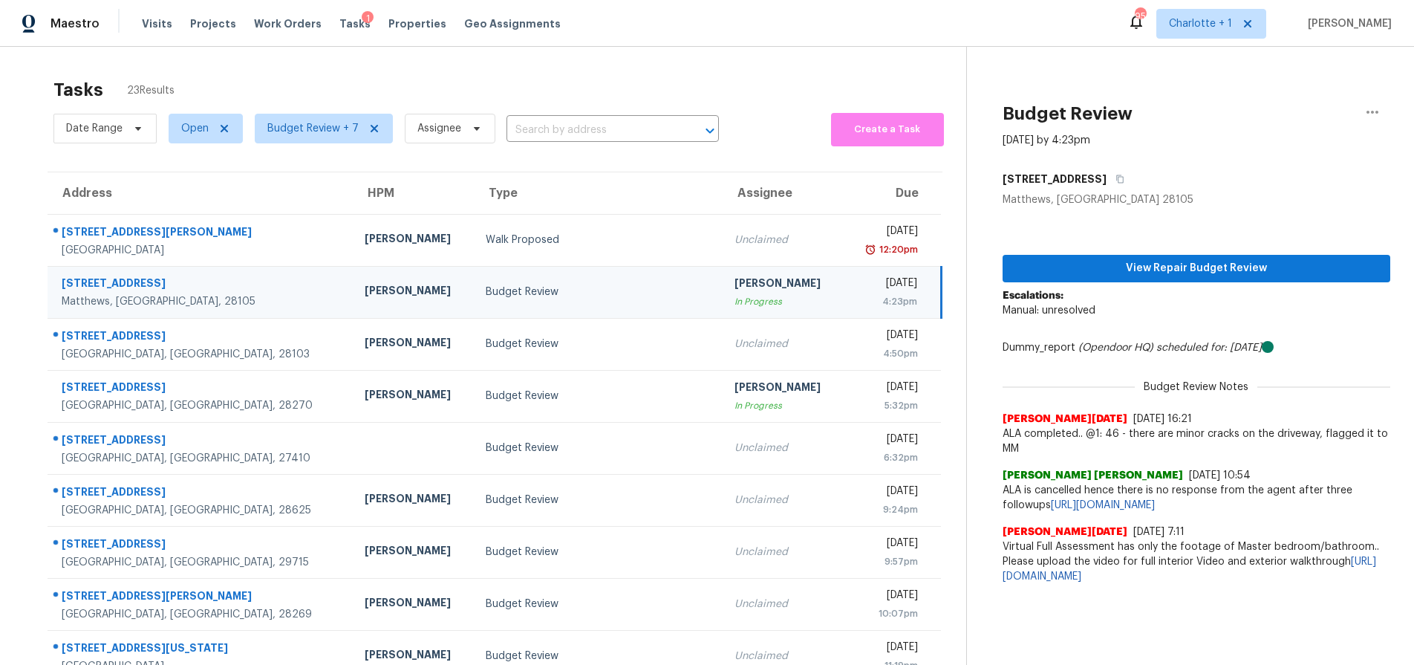
scroll to position [72, 0]
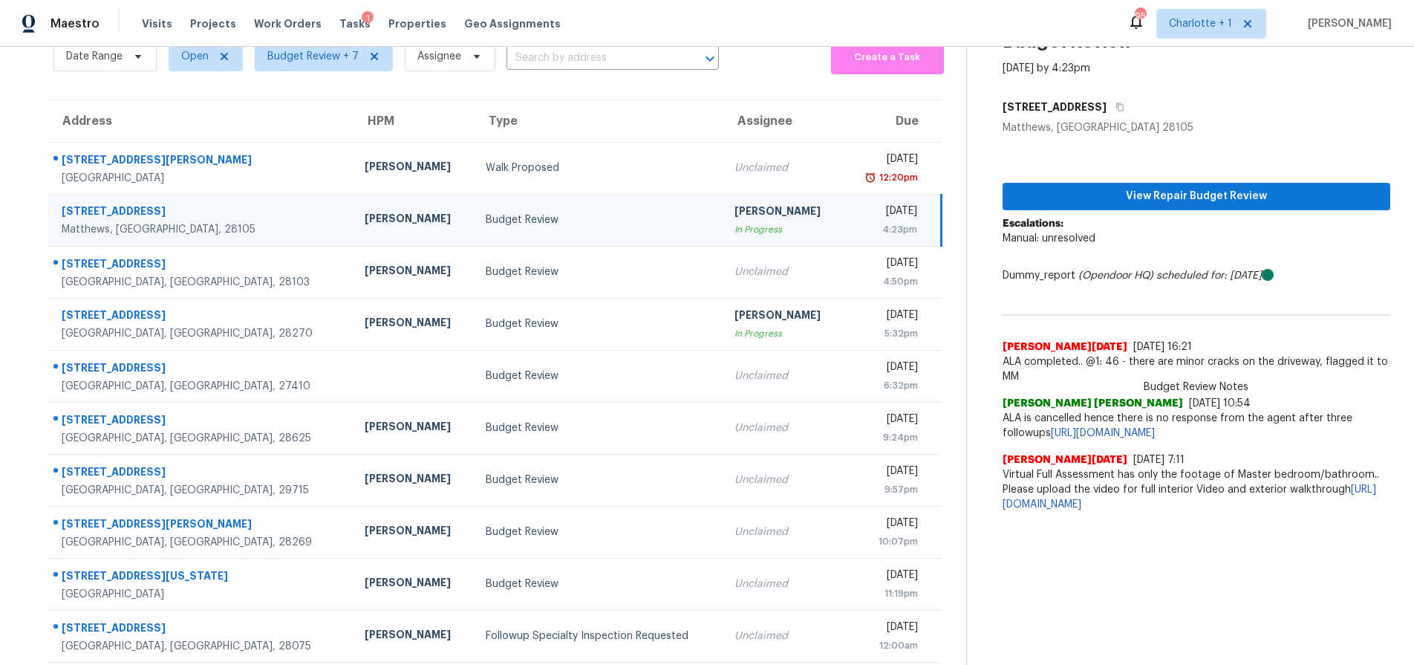
click at [486, 223] on div "Budget Review" at bounding box center [599, 219] width 226 height 15
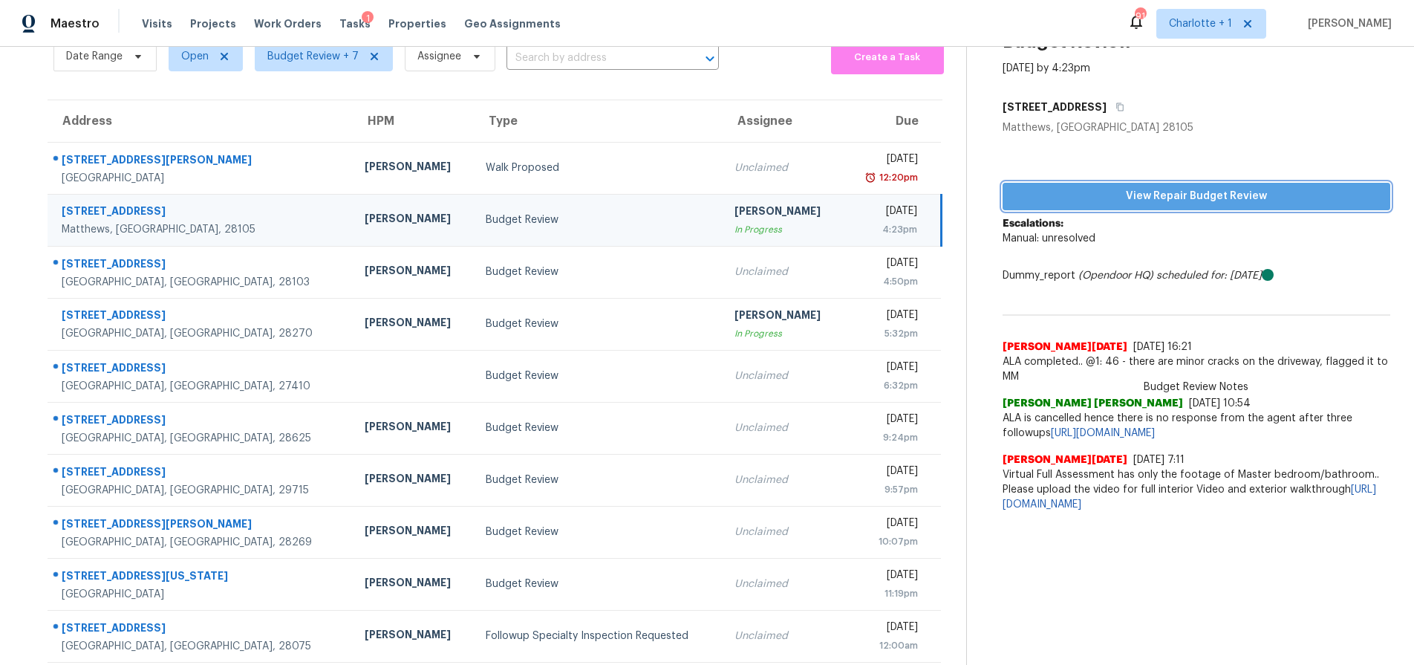
click at [1201, 197] on span "View Repair Budget Review" at bounding box center [1196, 196] width 364 height 19
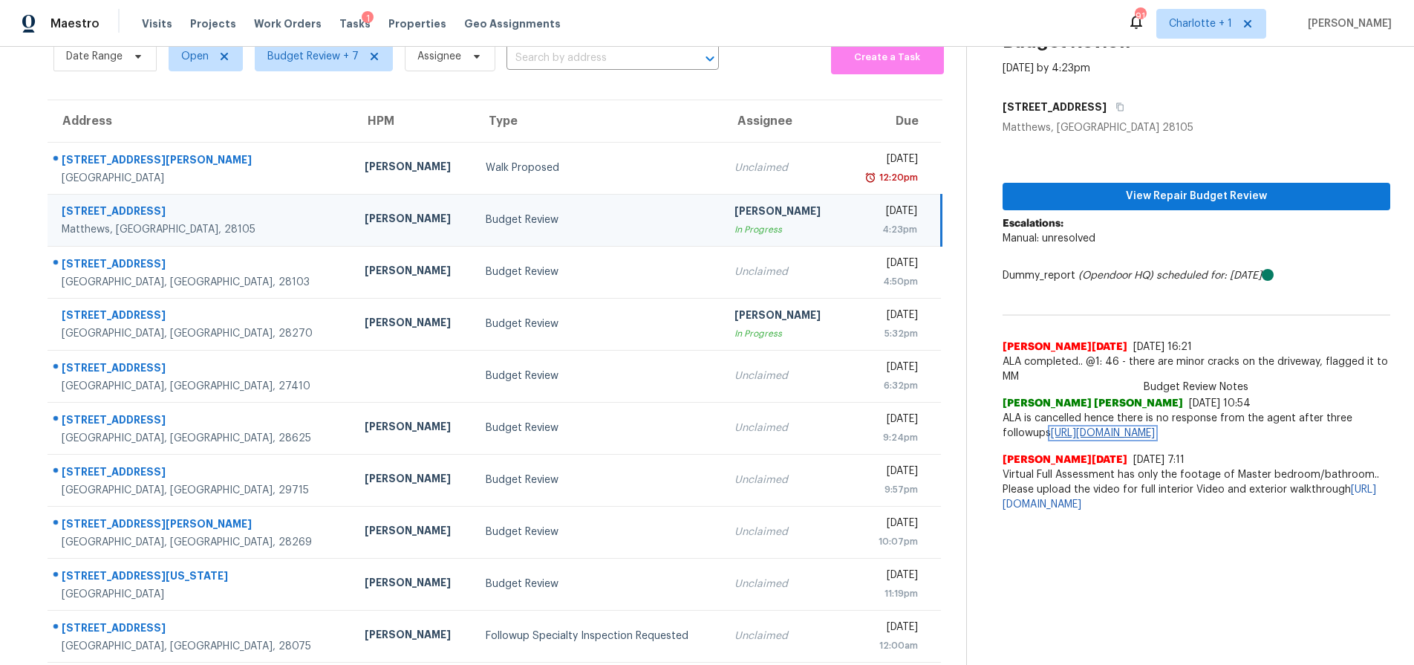
click at [1124, 438] on link "https://opendoor.slack.com/archives/C013EES7VQB/p1758625866712639" at bounding box center [1103, 433] width 104 height 10
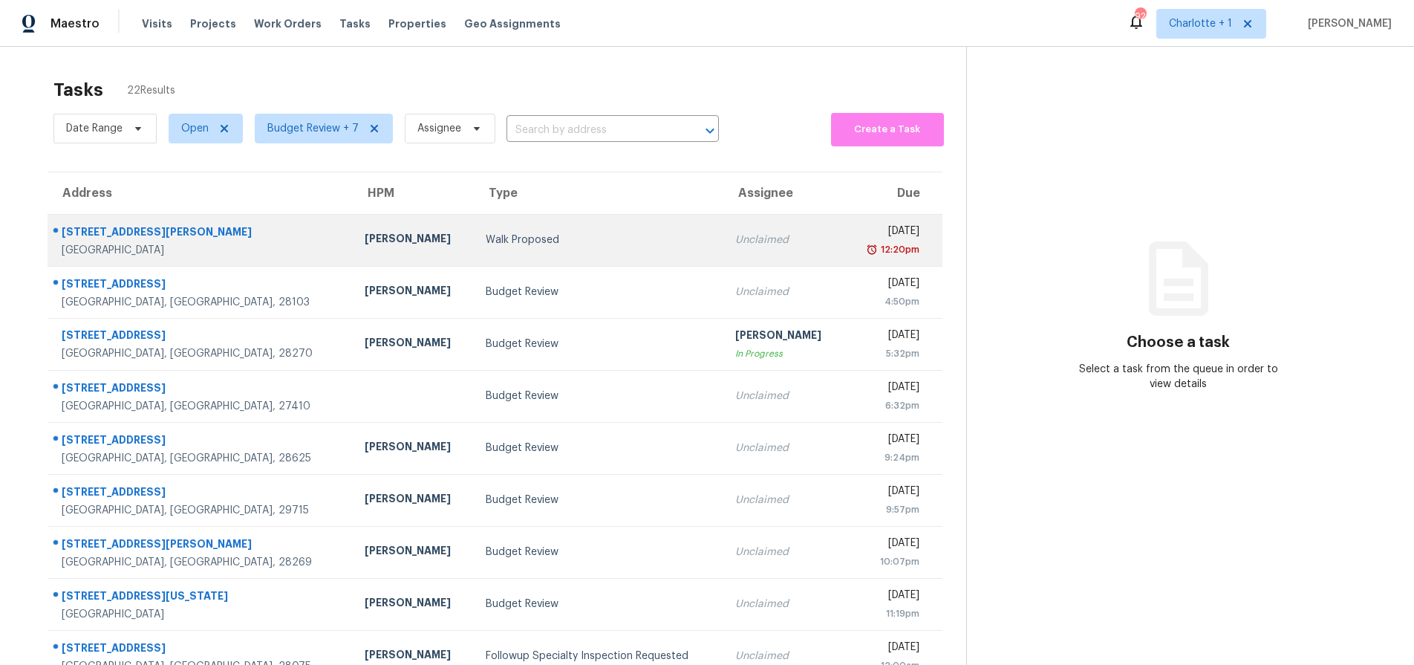
scroll to position [26, 0]
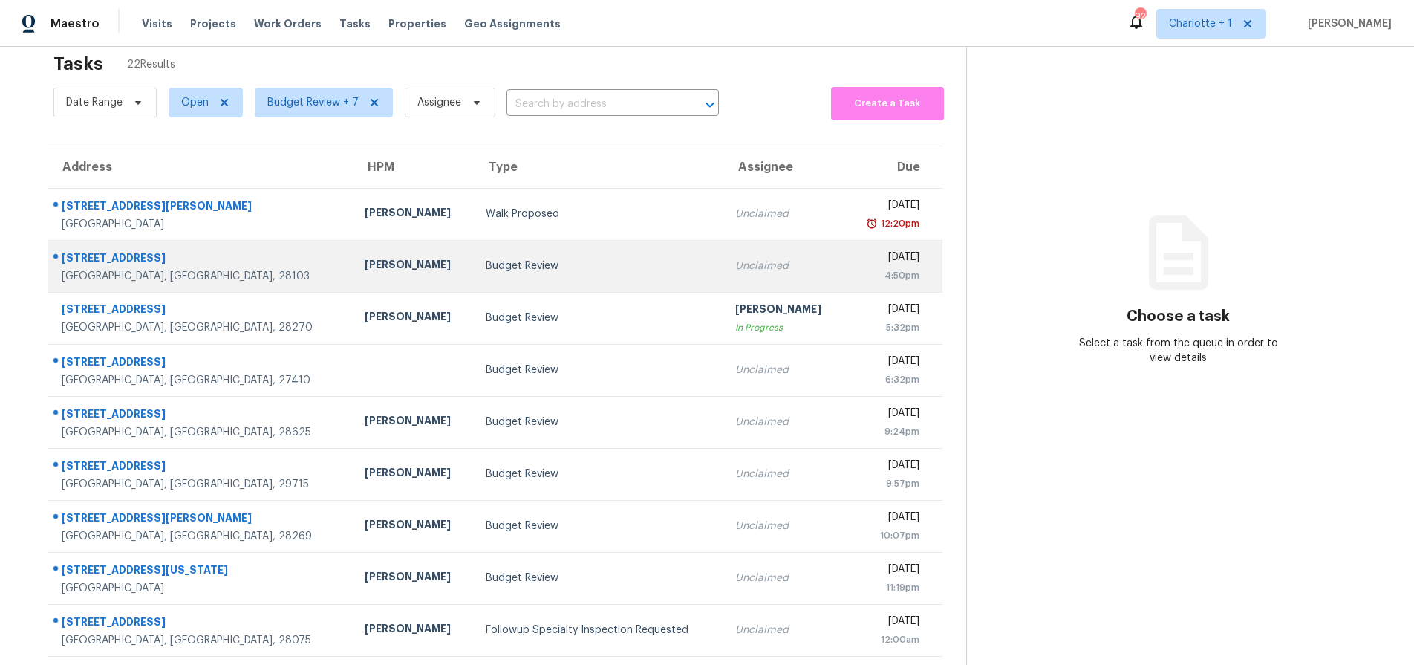
click at [365, 270] on div "[PERSON_NAME]" at bounding box center [413, 266] width 97 height 19
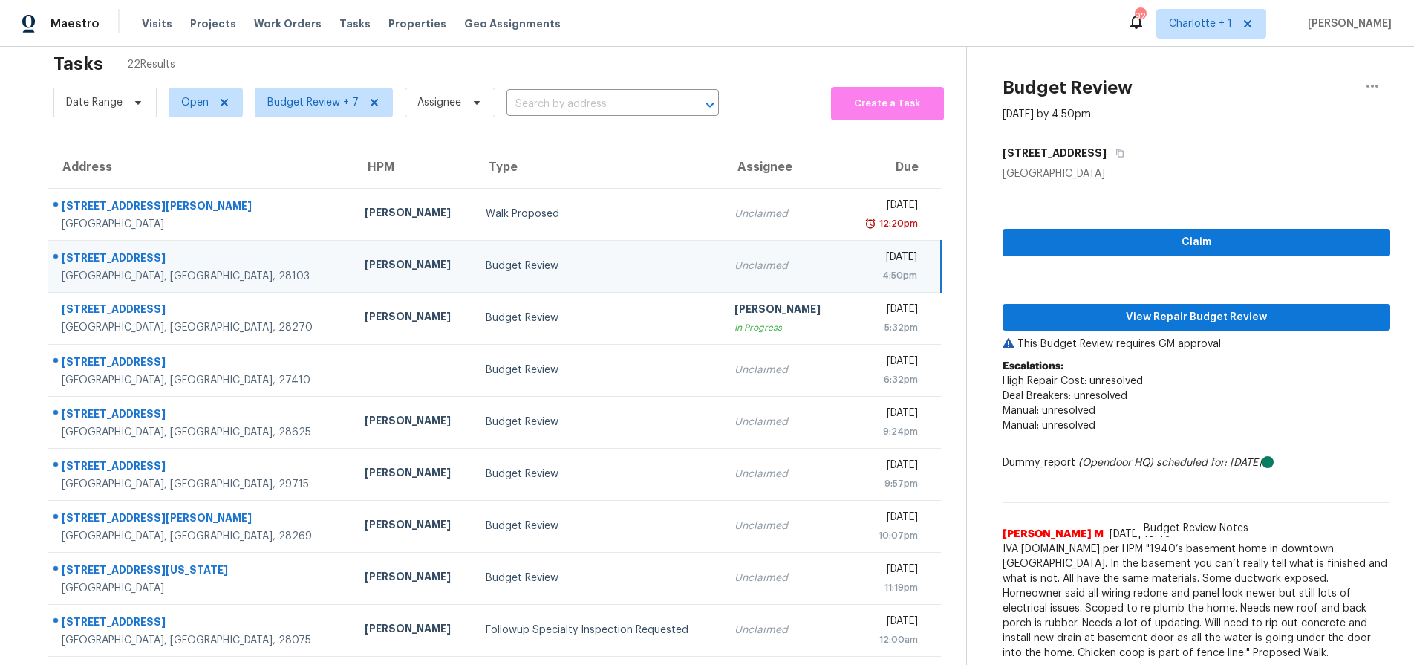
drag, startPoint x: 215, startPoint y: 258, endPoint x: 249, endPoint y: 254, distance: 34.4
click at [215, 258] on div "[STREET_ADDRESS]" at bounding box center [201, 259] width 279 height 19
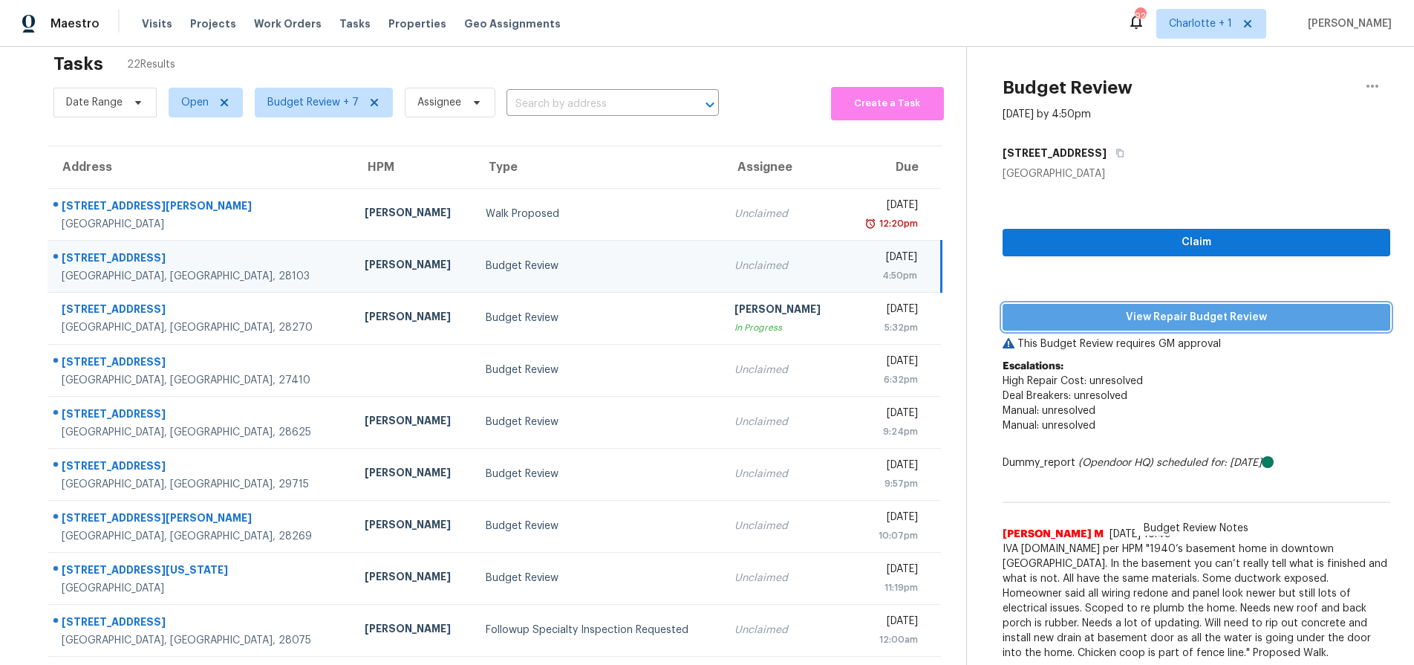
click at [1126, 317] on span "View Repair Budget Review" at bounding box center [1196, 317] width 364 height 19
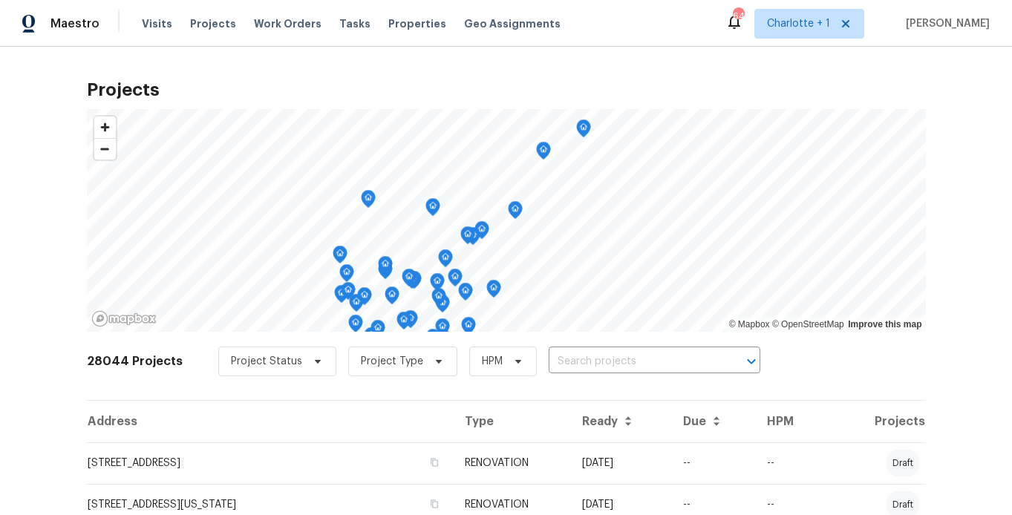
scroll to position [3, 0]
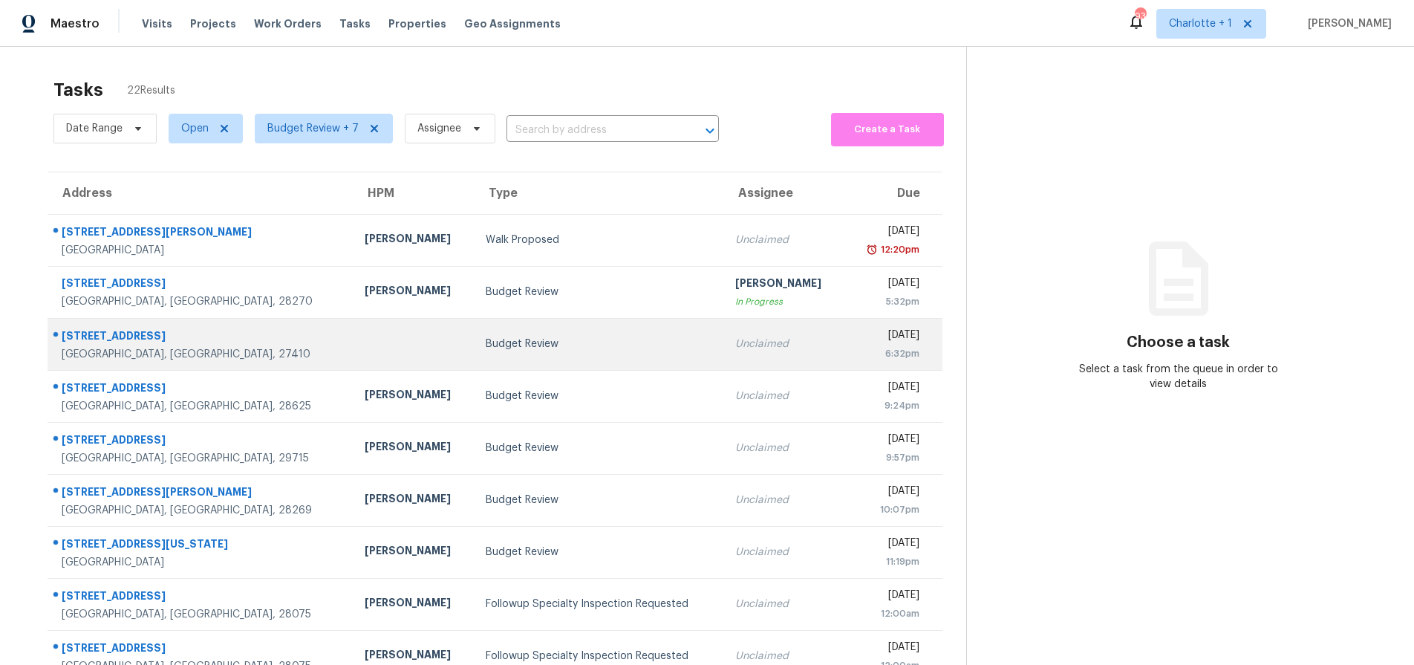
click at [356, 328] on td at bounding box center [413, 344] width 121 height 52
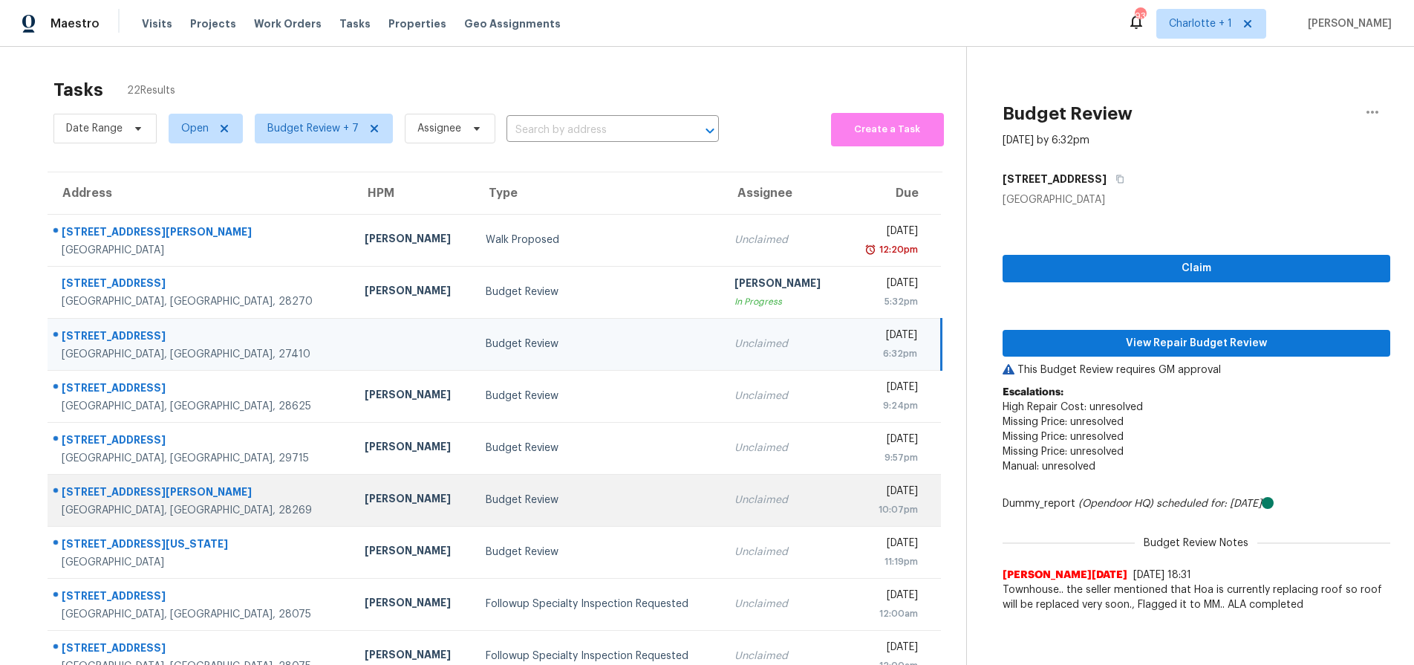
scroll to position [120, 0]
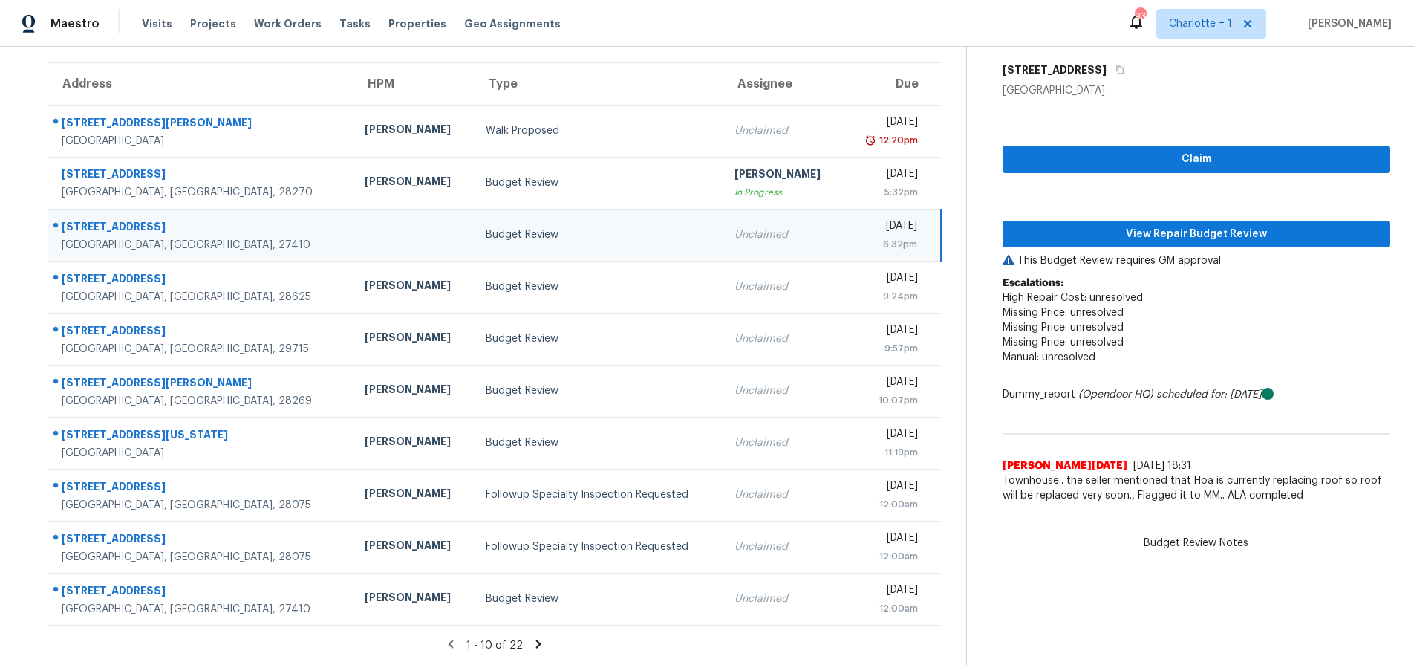
click at [210, 219] on div "10 Brownstone Ln" at bounding box center [201, 228] width 279 height 19
drag, startPoint x: 1144, startPoint y: 224, endPoint x: 1108, endPoint y: 224, distance: 35.6
click at [1144, 225] on span "View Repair Budget Review" at bounding box center [1196, 234] width 364 height 19
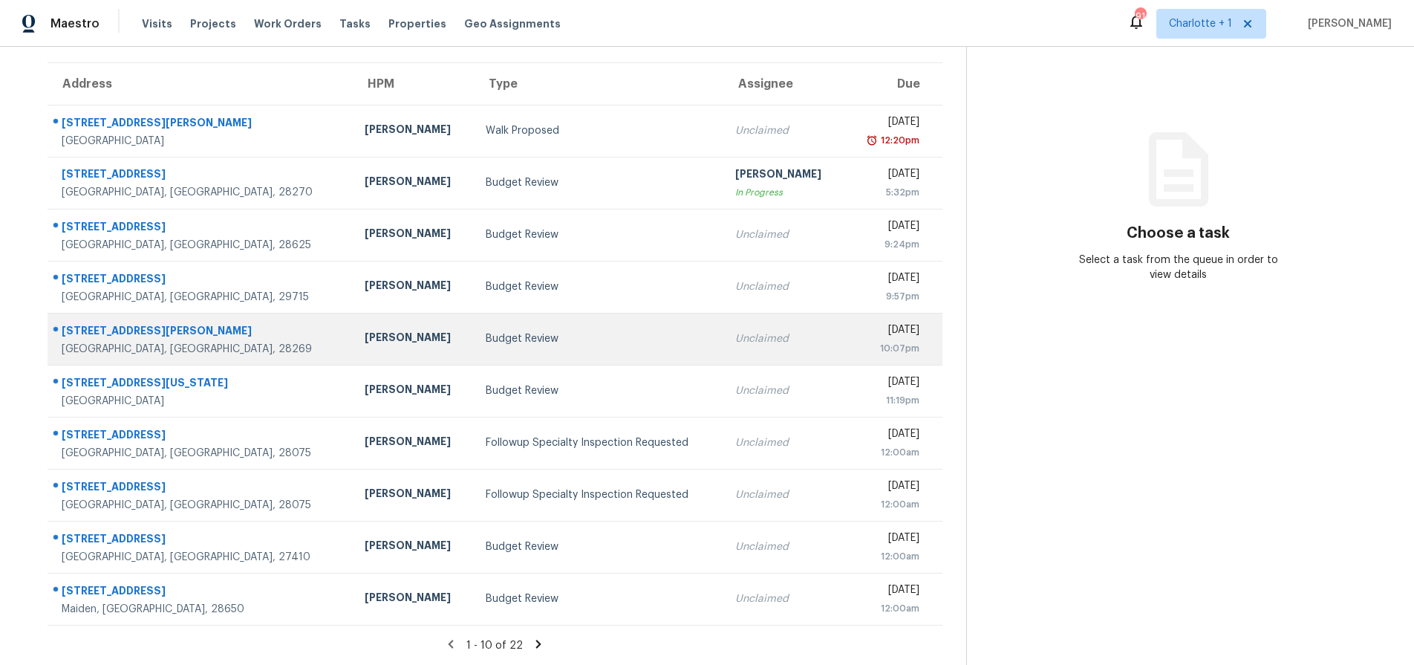
scroll to position [120, 0]
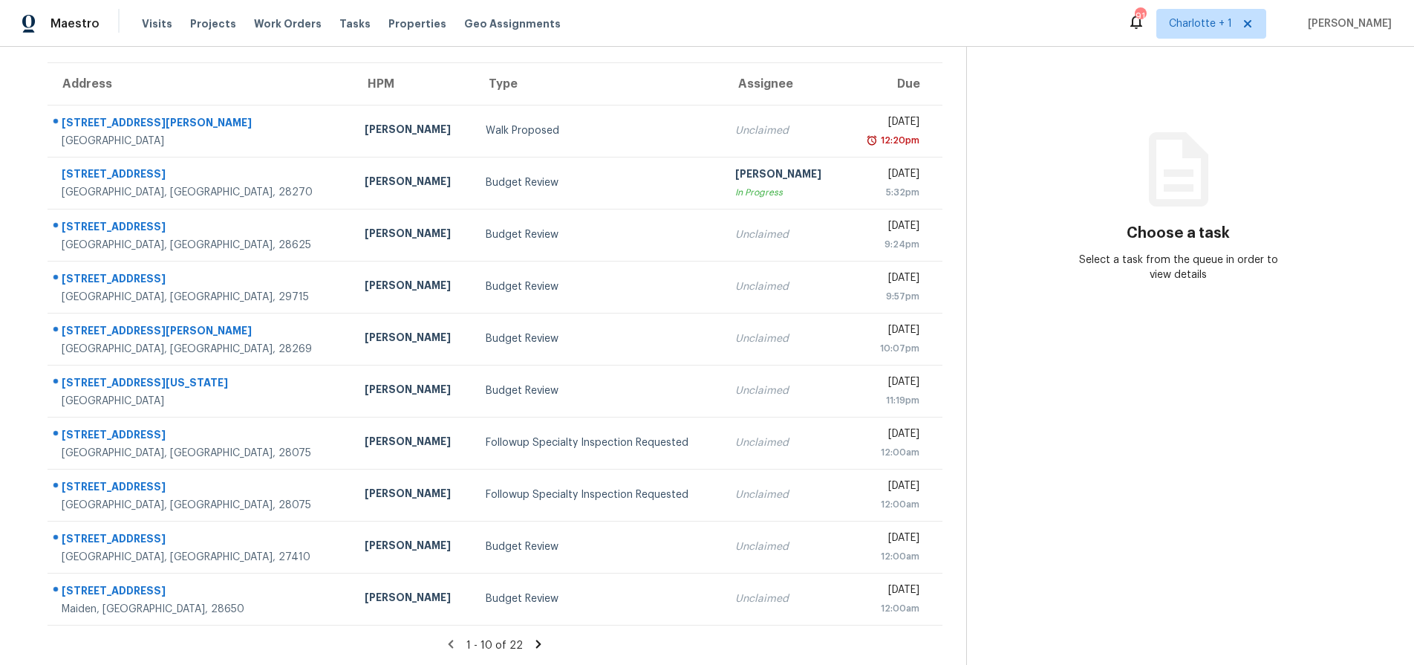
click at [535, 637] on icon at bounding box center [538, 643] width 13 height 13
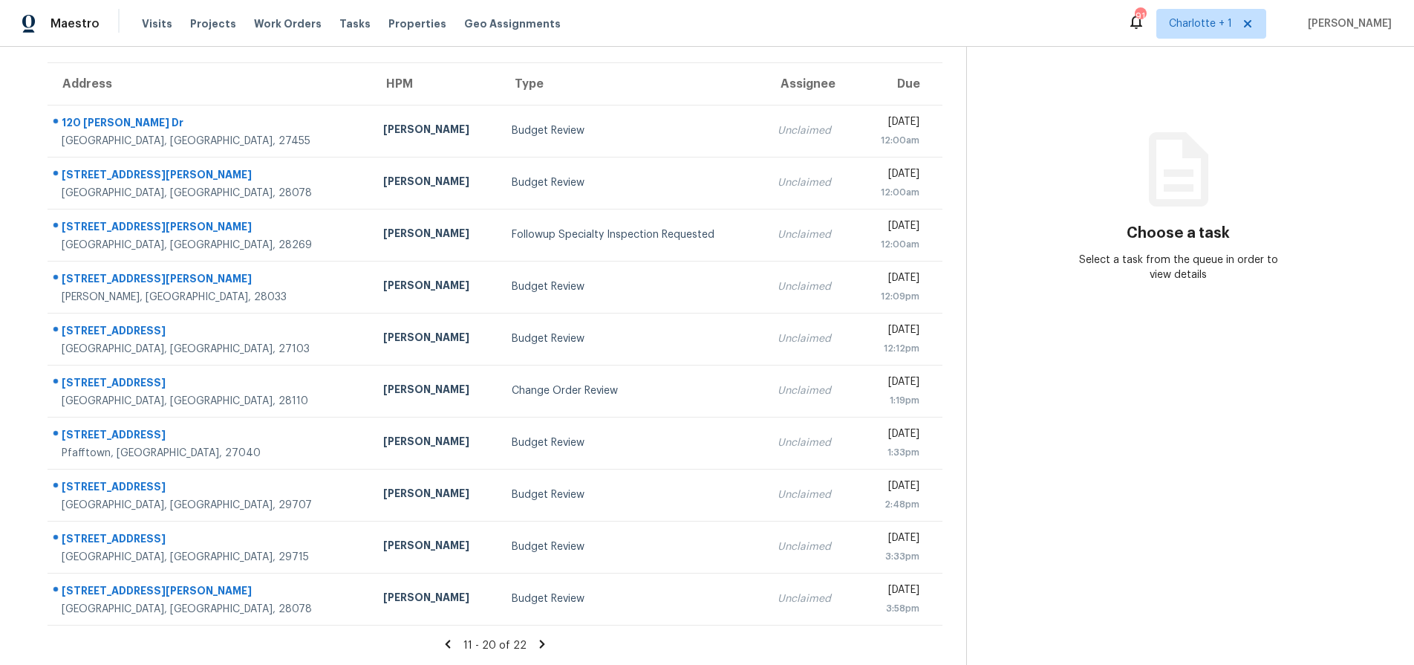
click at [536, 637] on icon at bounding box center [541, 643] width 13 height 13
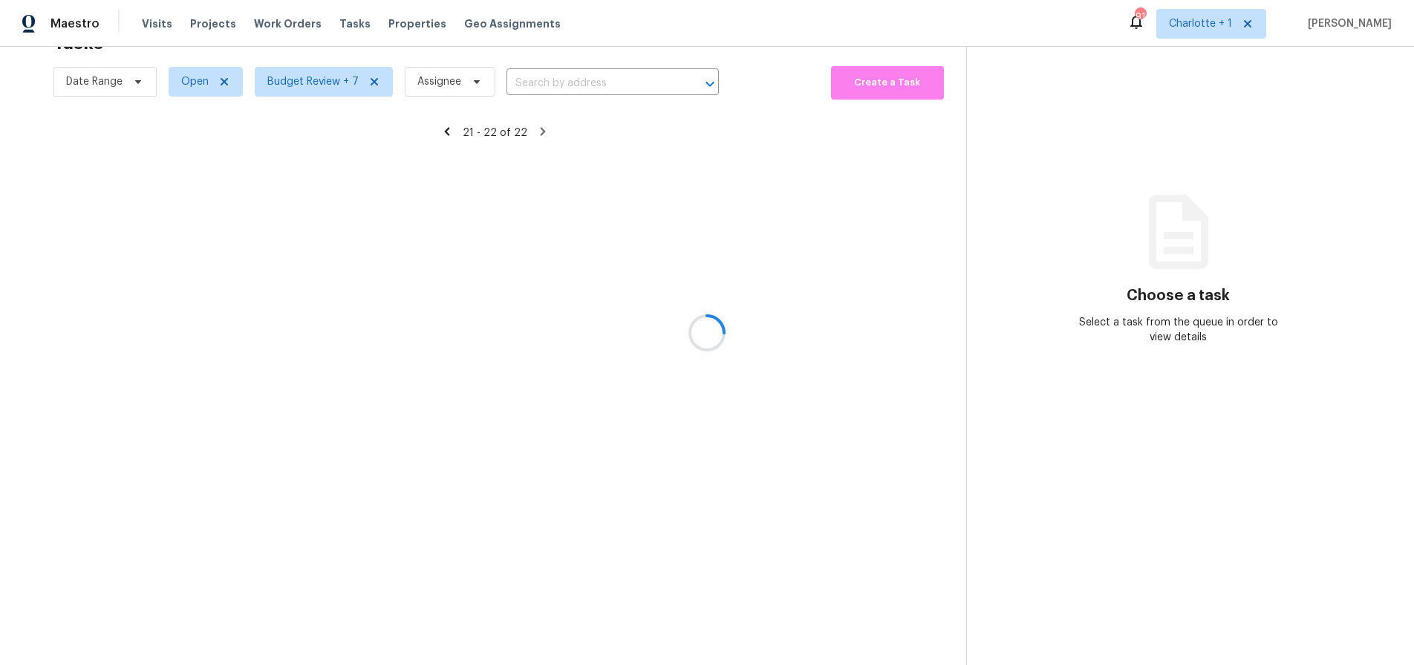
scroll to position [58, 0]
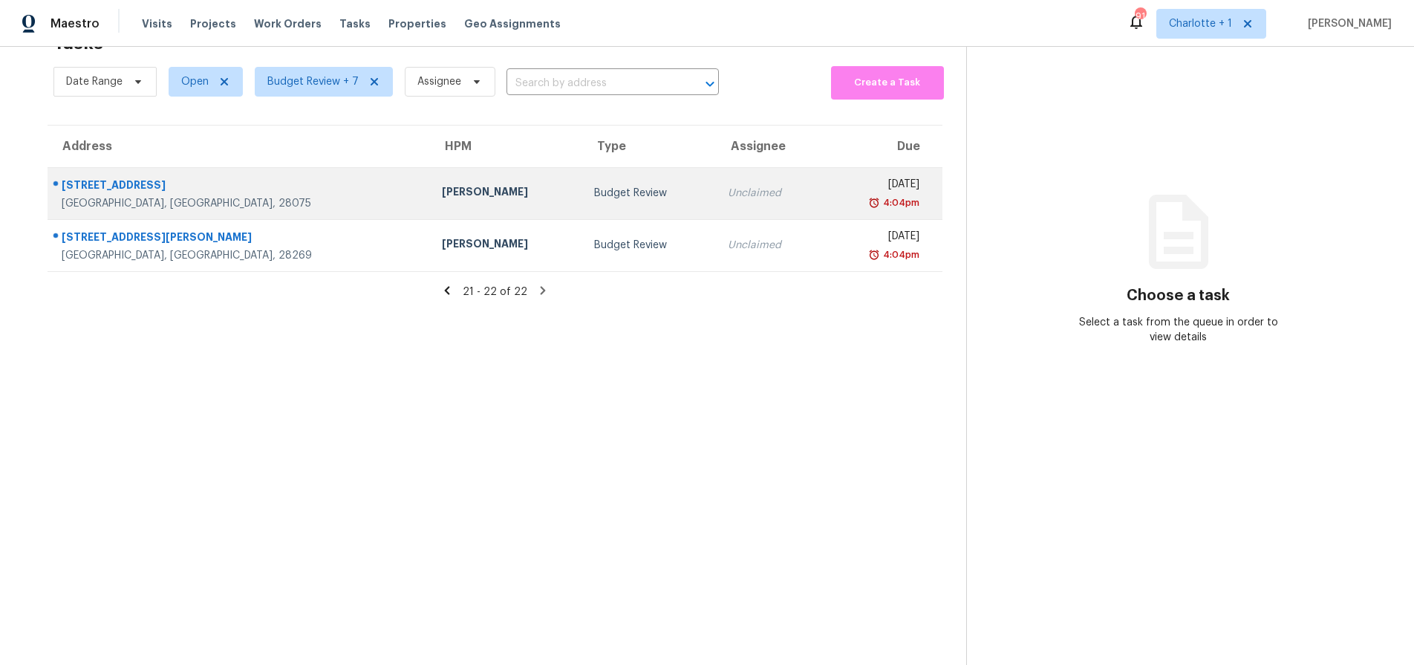
click at [131, 176] on div at bounding box center [233, 185] width 370 height 19
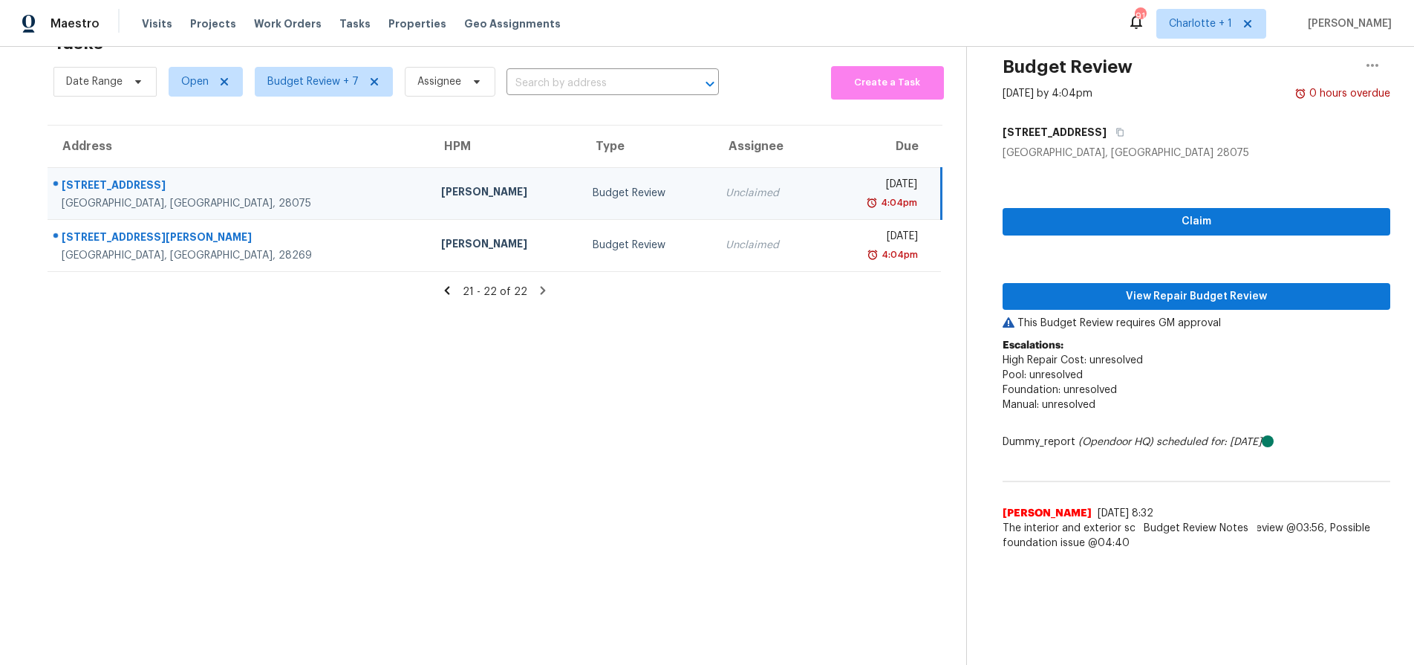
click at [441, 184] on div "[PERSON_NAME]" at bounding box center [505, 193] width 128 height 19
click at [1182, 287] on span "View Repair Budget Review" at bounding box center [1196, 296] width 364 height 19
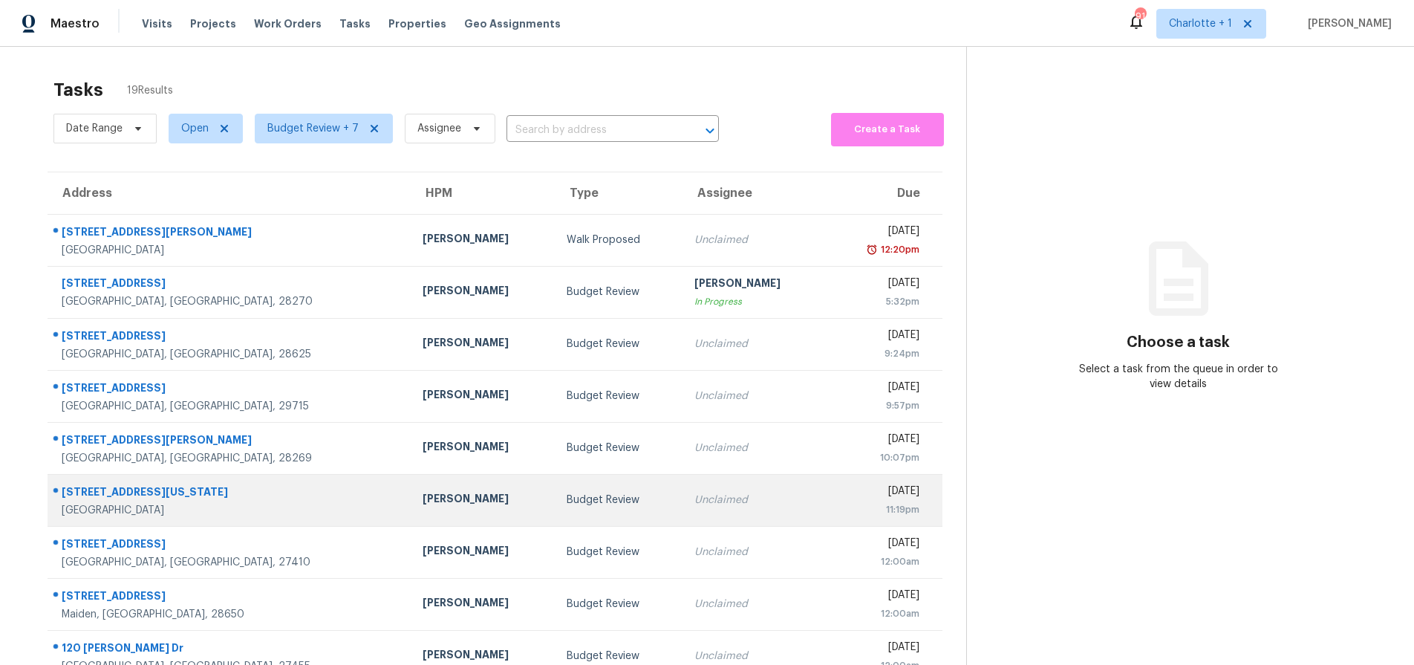
scroll to position [120, 0]
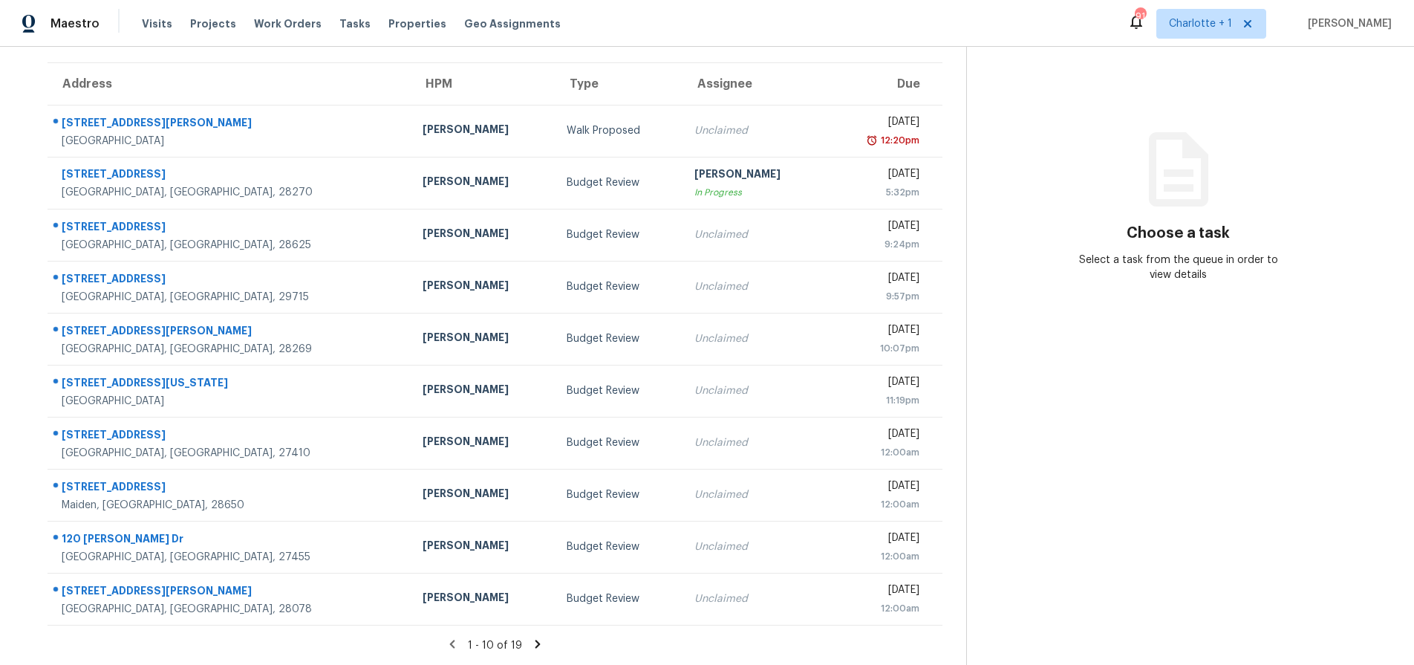
click at [531, 637] on icon at bounding box center [537, 643] width 13 height 13
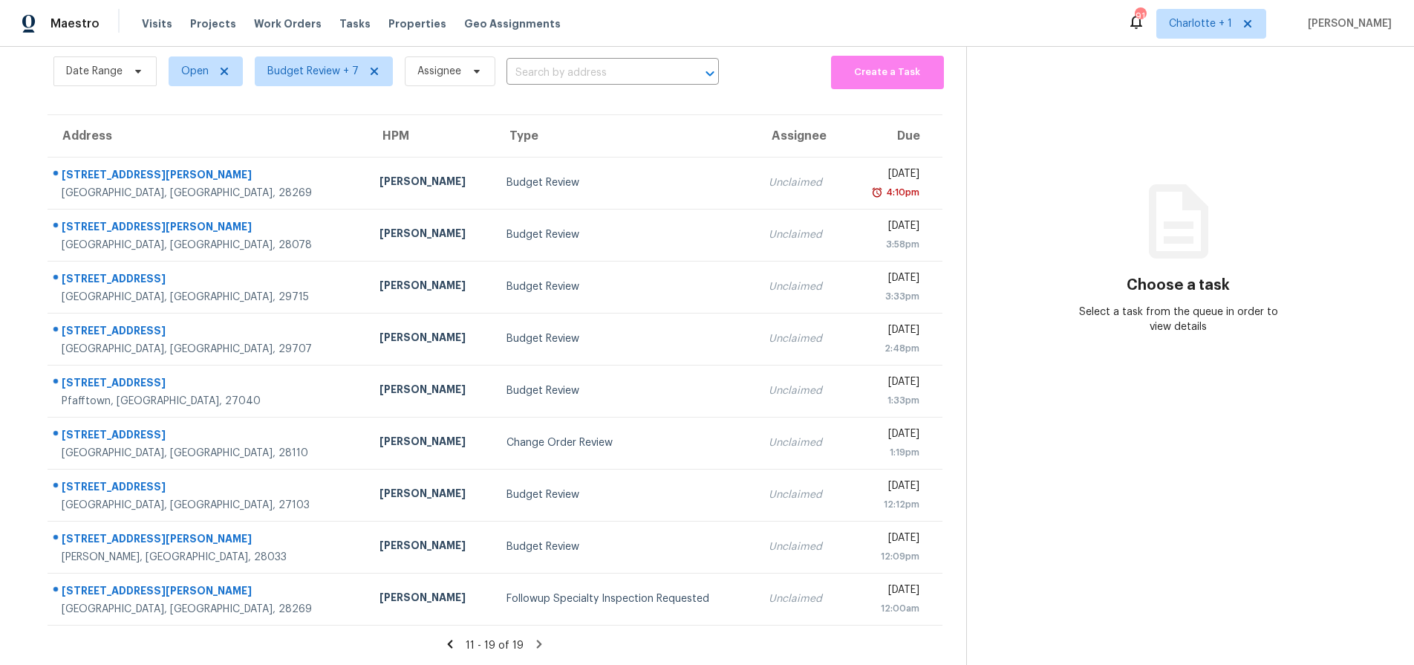
scroll to position [68, 0]
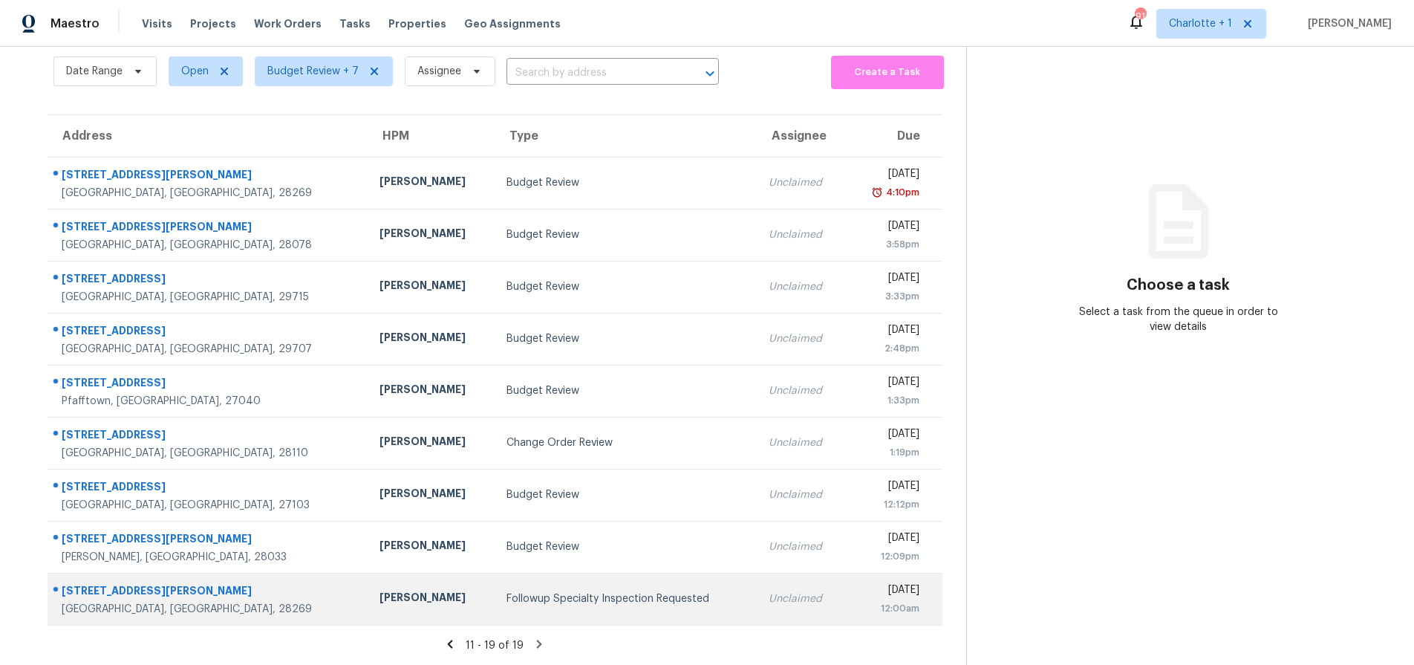
click at [156, 601] on div "[GEOGRAPHIC_DATA], [GEOGRAPHIC_DATA], 28269" at bounding box center [209, 608] width 294 height 15
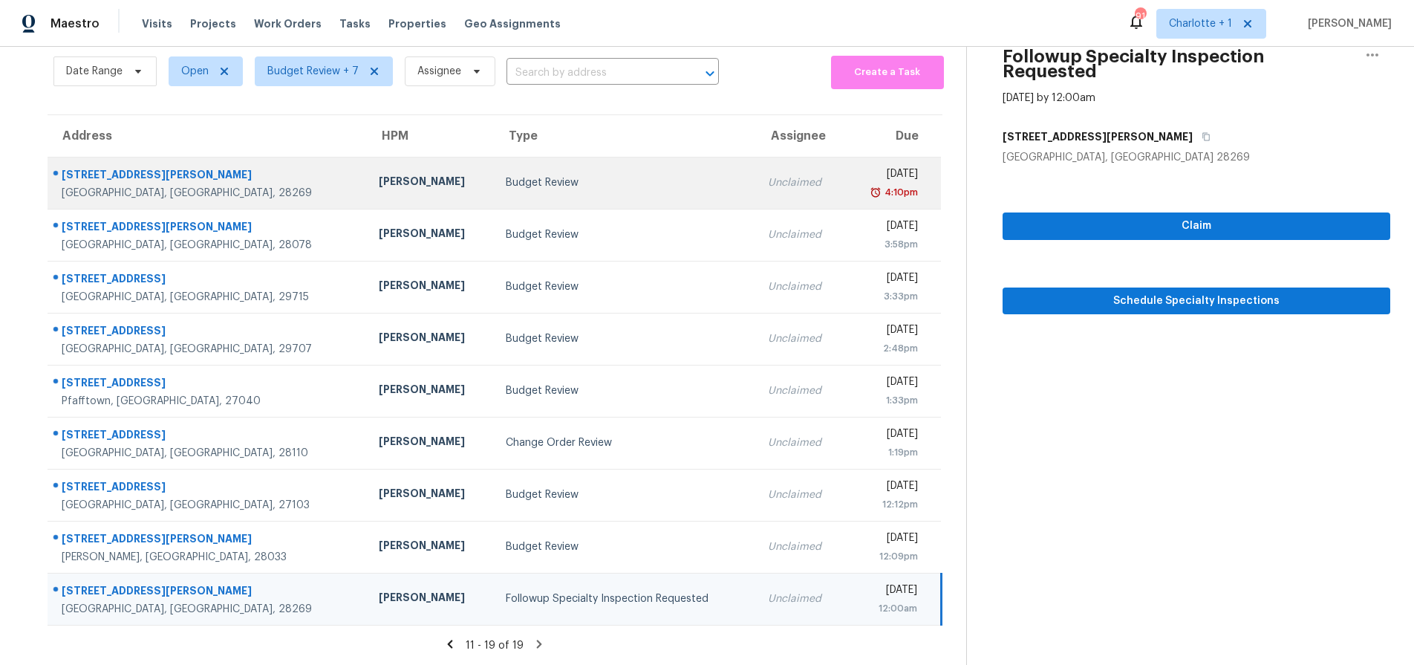
click at [178, 186] on div "[GEOGRAPHIC_DATA], [GEOGRAPHIC_DATA], 28269" at bounding box center [208, 193] width 293 height 15
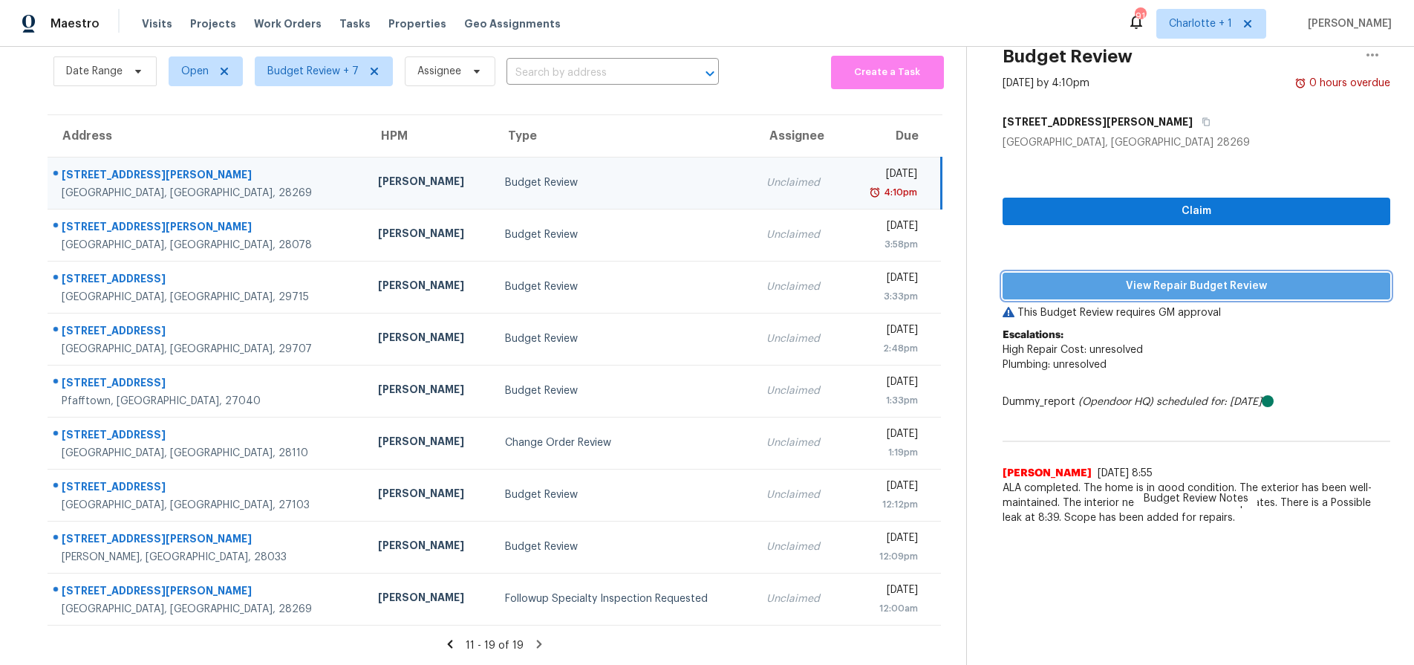
click at [1132, 277] on span "View Repair Budget Review" at bounding box center [1196, 286] width 364 height 19
